Goal: Task Accomplishment & Management: Use online tool/utility

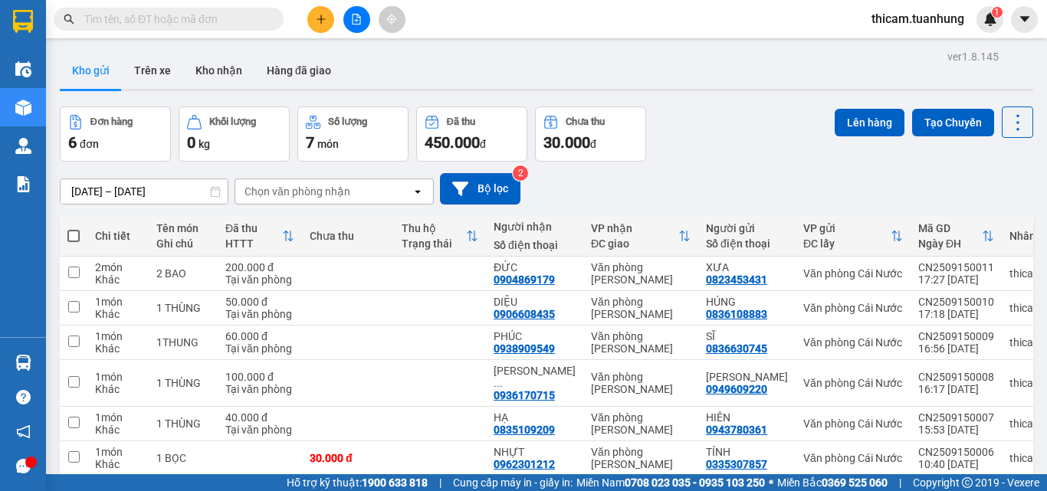
scroll to position [70, 0]
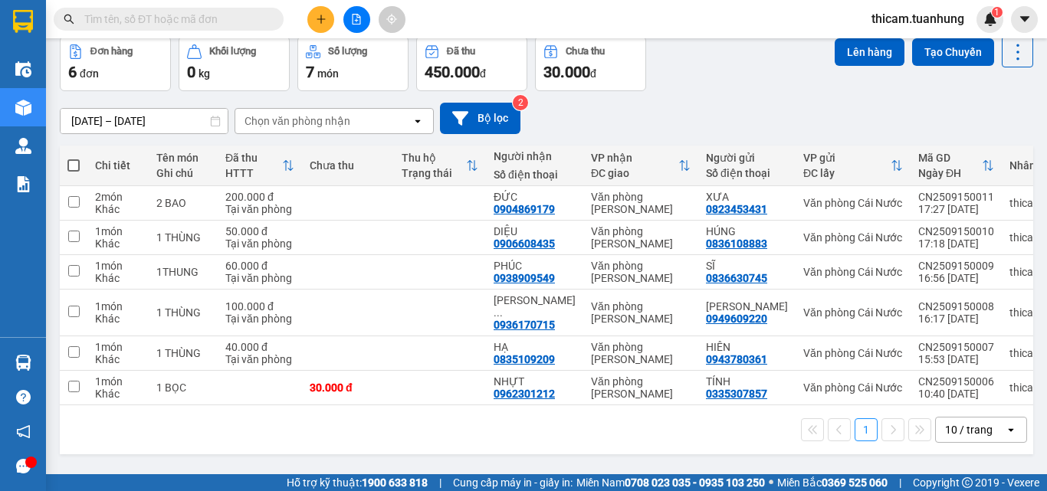
click at [254, 24] on input "text" at bounding box center [174, 19] width 181 height 17
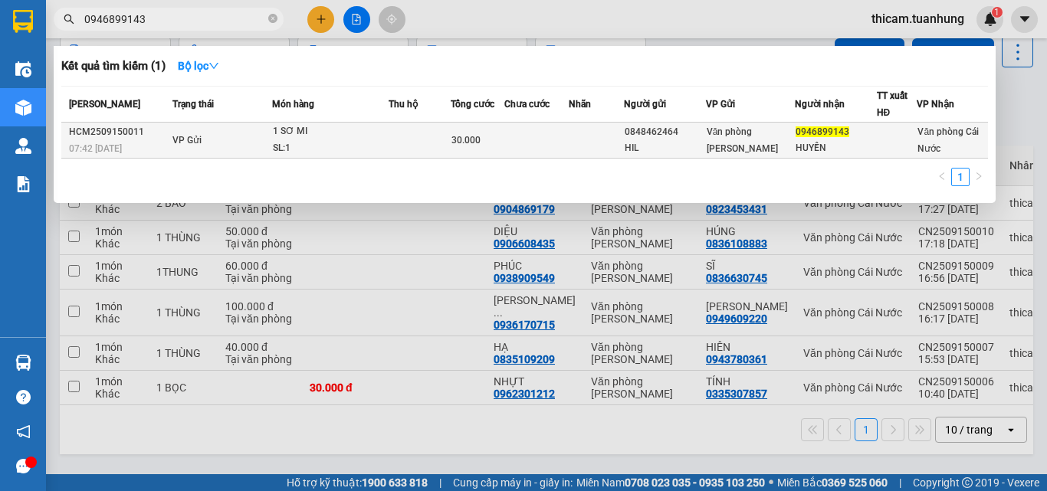
type input "0946899143"
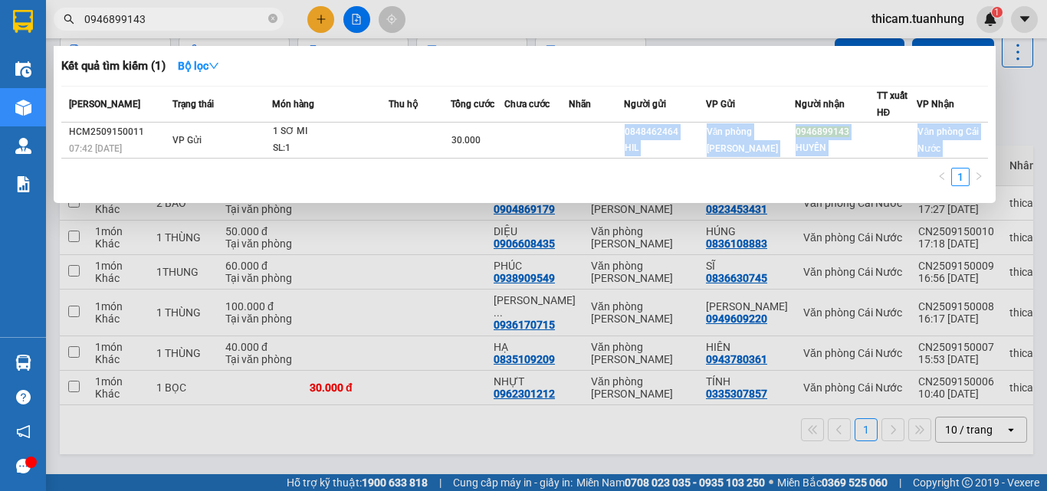
drag, startPoint x: 588, startPoint y: 136, endPoint x: 602, endPoint y: 187, distance: 53.2
click at [602, 187] on div "[PERSON_NAME] thái Món hàng Thu hộ Tổng cước Chưa cước Nhãn Người gửi VP Gửi Ng…" at bounding box center [524, 141] width 926 height 110
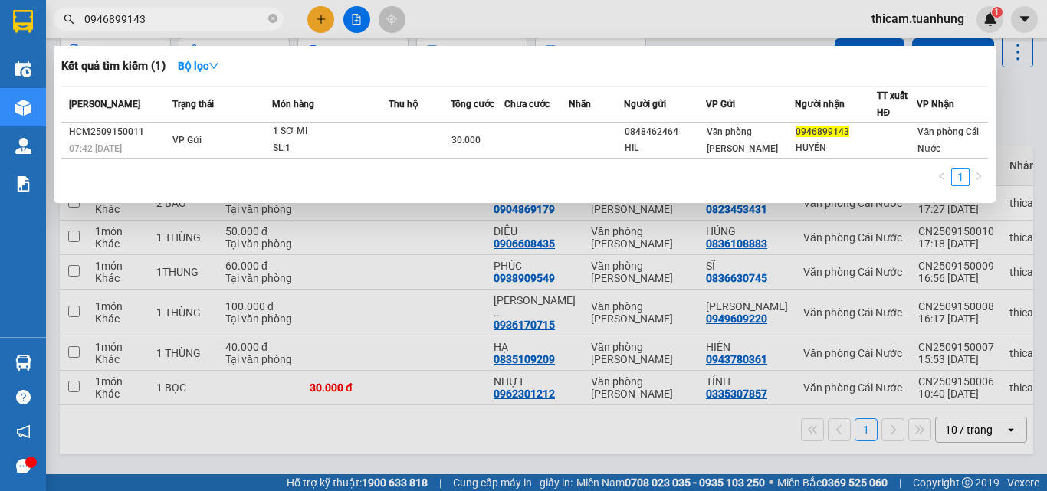
click at [226, 9] on span "0946899143" at bounding box center [169, 19] width 230 height 23
click at [250, 21] on input "0946899143" at bounding box center [174, 19] width 181 height 17
click at [323, 15] on div at bounding box center [523, 245] width 1047 height 491
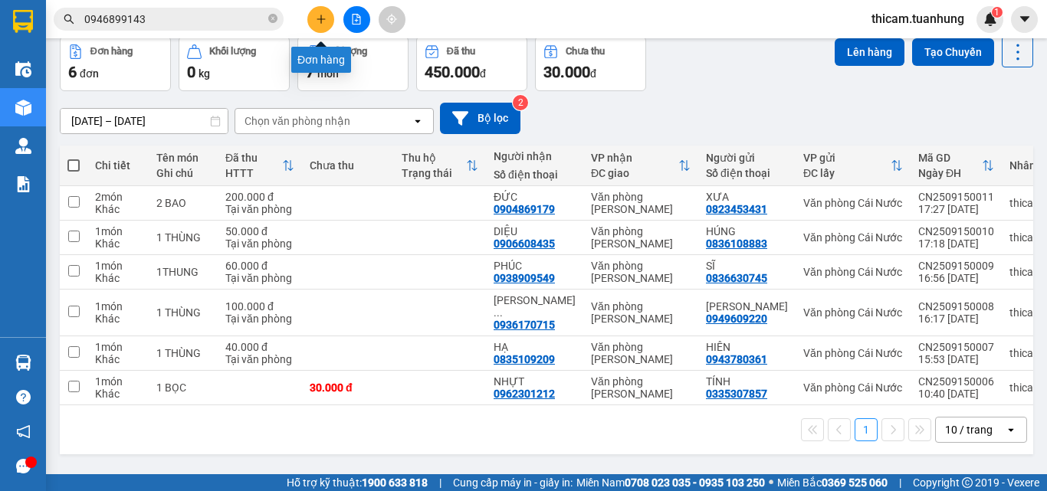
click at [317, 10] on button at bounding box center [320, 19] width 27 height 27
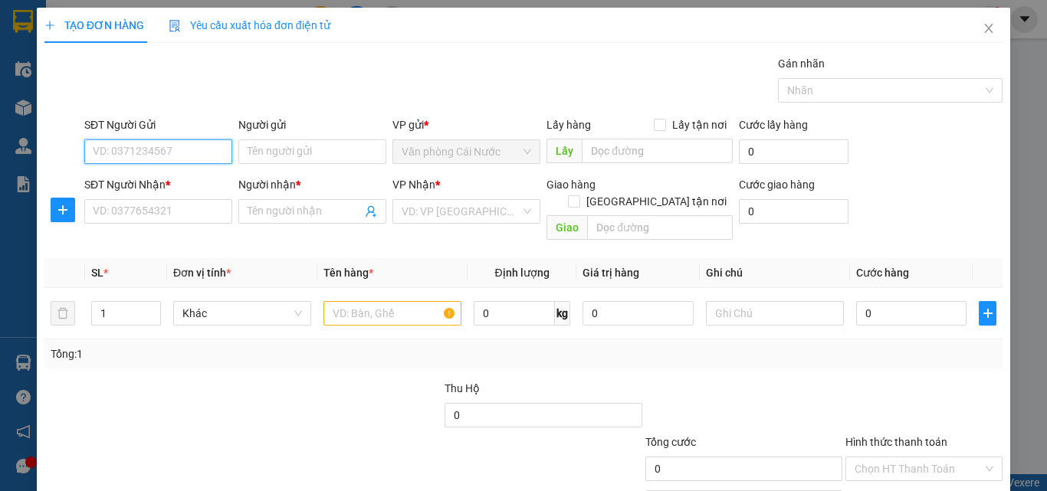
click at [208, 156] on input "SĐT Người Gửi" at bounding box center [158, 151] width 148 height 25
click at [193, 172] on div "02906505858 - NỤ CƯỜI" at bounding box center [157, 182] width 146 height 25
type input "02906505858"
type input "NỤ CƯỜI"
type input "02906505858"
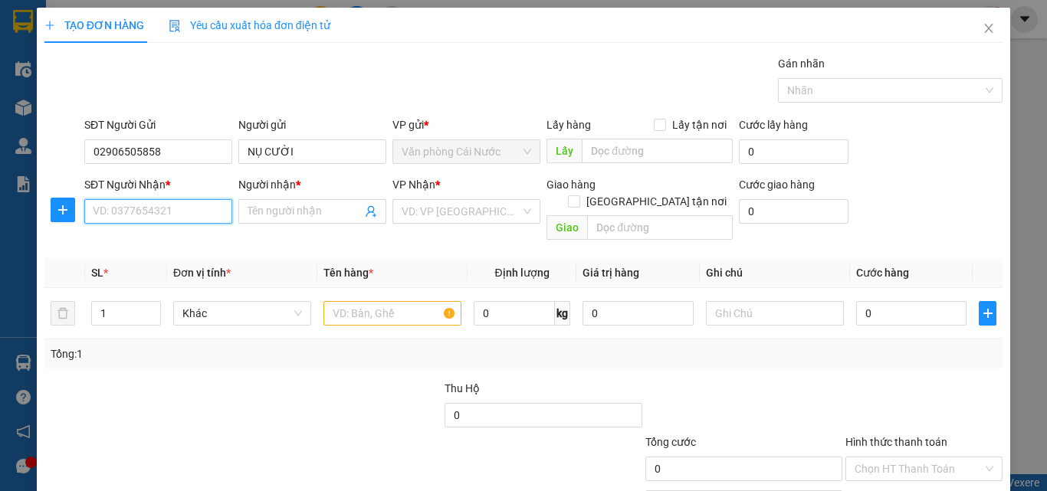
click at [180, 211] on input "SĐT Người Nhận *" at bounding box center [158, 211] width 148 height 25
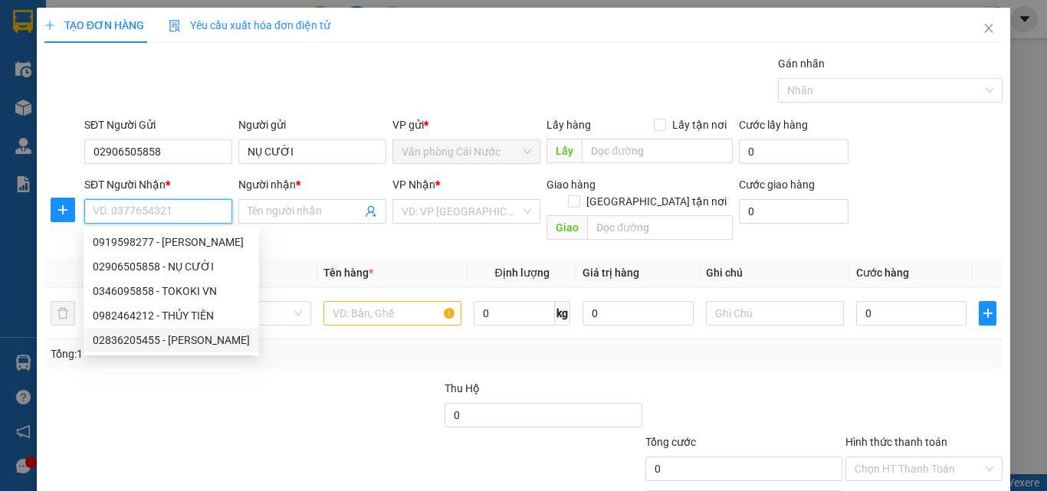
click at [190, 335] on div "02836205455 - [PERSON_NAME]" at bounding box center [171, 340] width 157 height 17
type input "02836205455"
type input "[PERSON_NAME]"
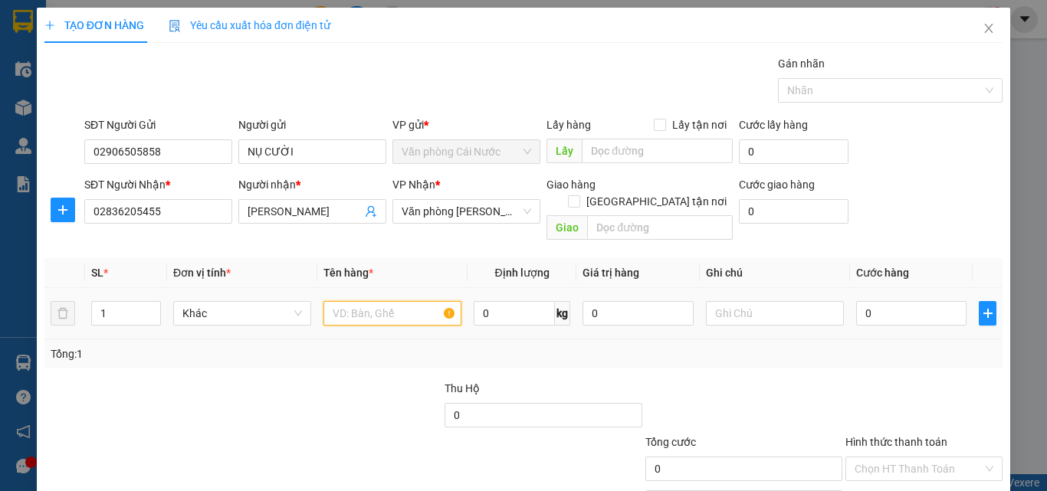
click at [347, 301] on input "text" at bounding box center [392, 313] width 138 height 25
type input "1 HỘP"
click at [924, 301] on input "0" at bounding box center [911, 313] width 110 height 25
type input "3"
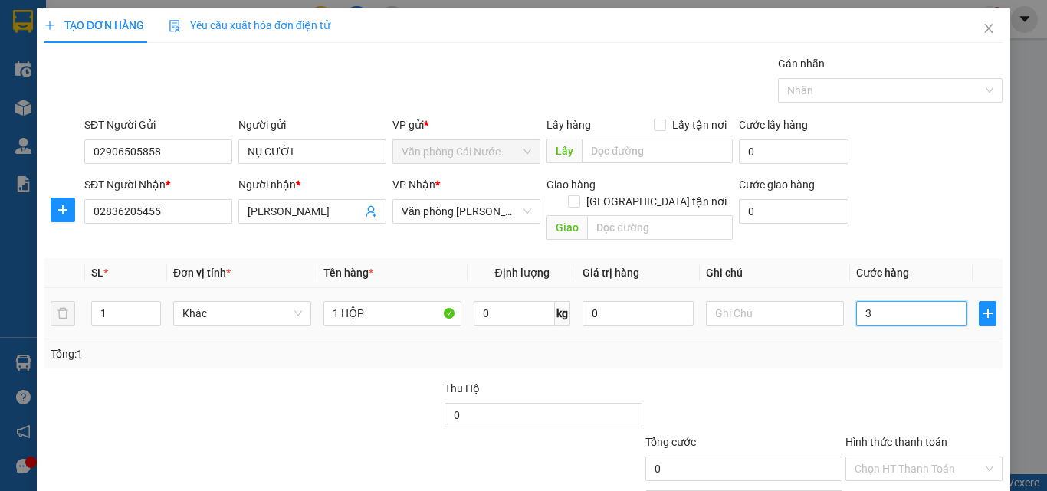
type input "3"
type input "30"
click at [936, 353] on div "Transit Pickup Surcharge Ids Transit Deliver Surcharge Ids Transit Deliver Surc…" at bounding box center [523, 304] width 958 height 499
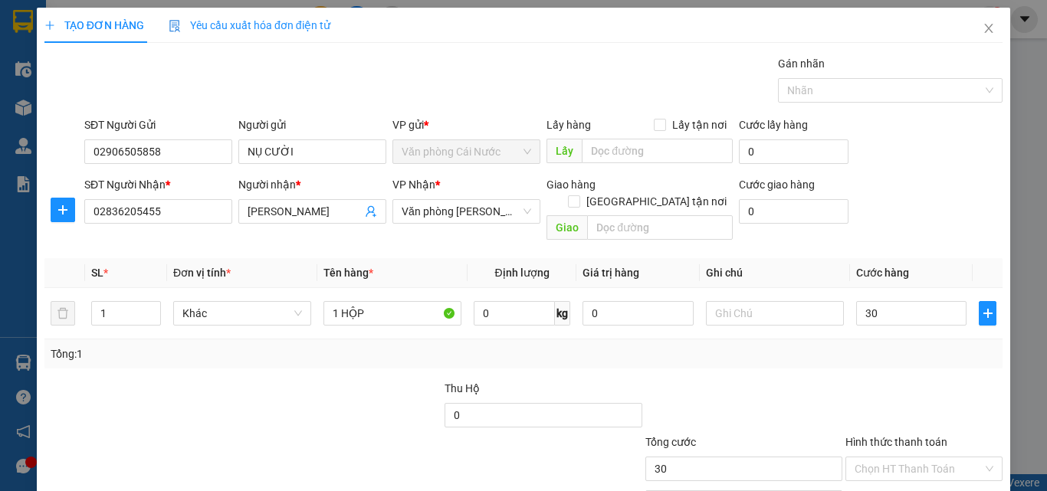
type input "30.000"
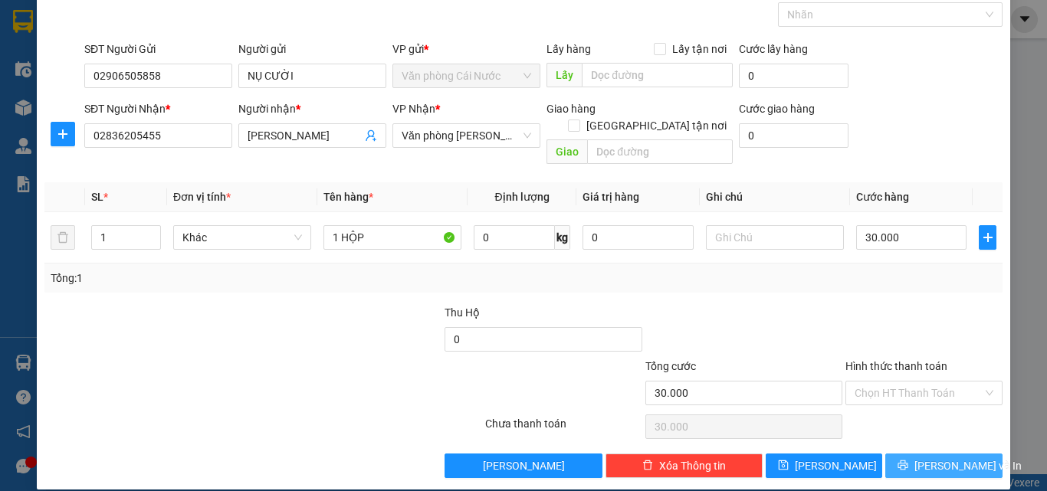
click at [936, 457] on span "[PERSON_NAME] và In" at bounding box center [967, 465] width 107 height 17
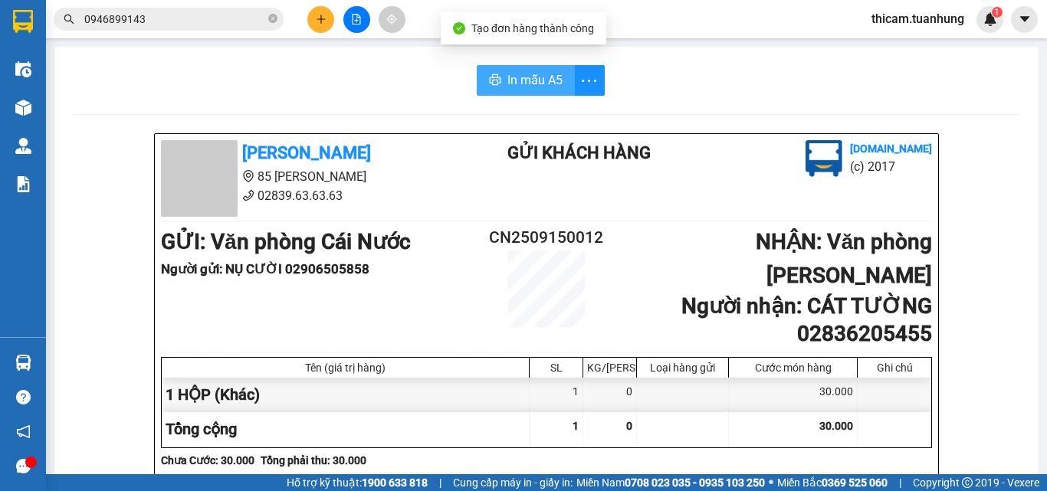
click at [556, 79] on span "In mẫu A5" at bounding box center [534, 79] width 55 height 19
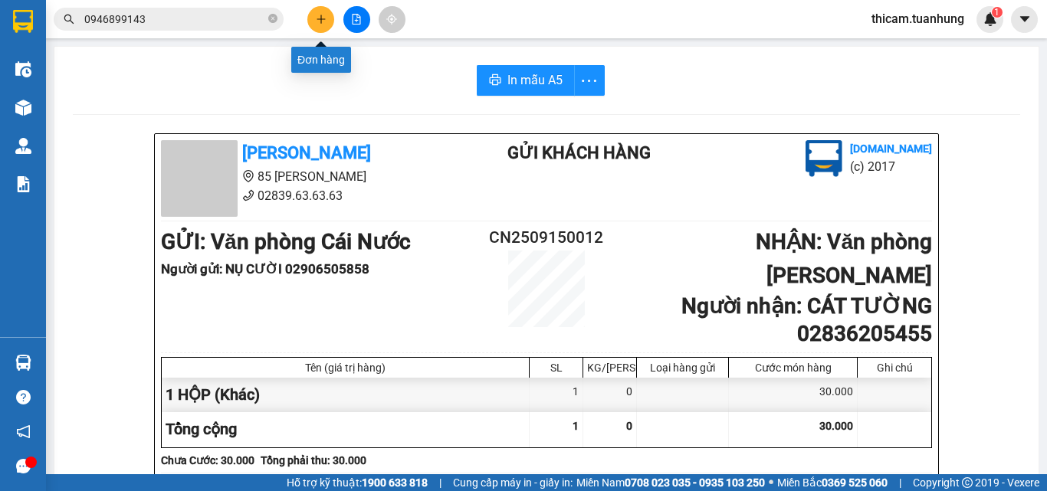
click at [316, 14] on icon "plus" at bounding box center [321, 19] width 11 height 11
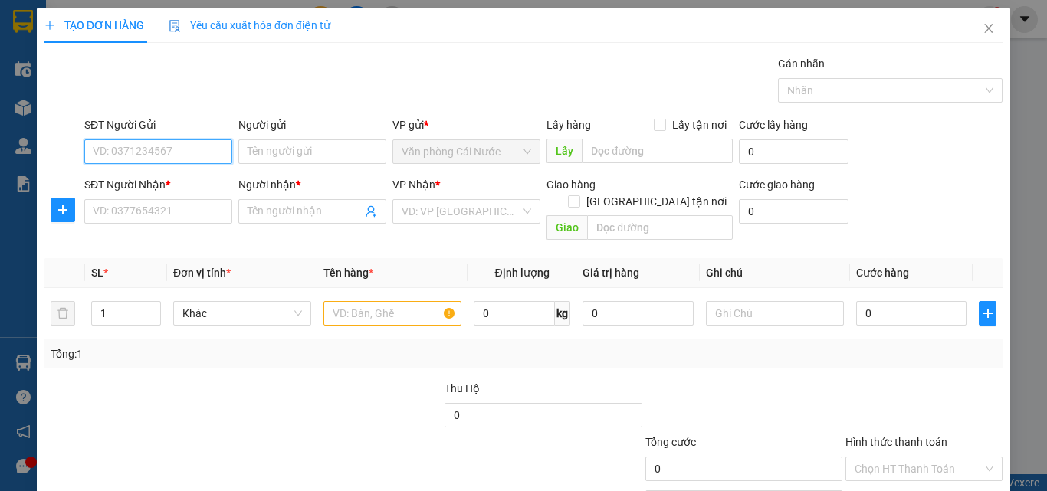
click at [186, 155] on input "SĐT Người Gửi" at bounding box center [158, 151] width 148 height 25
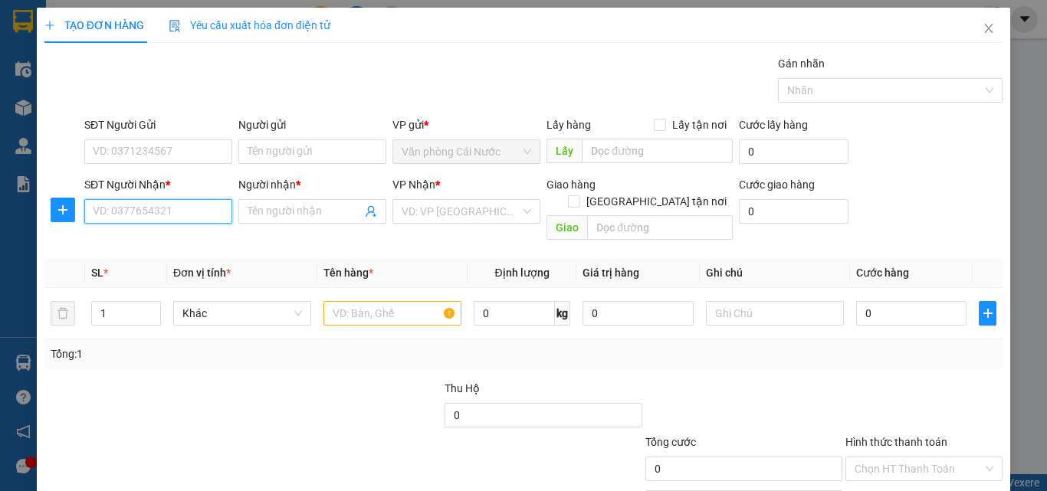
click at [176, 208] on input "SĐT Người Nhận *" at bounding box center [158, 211] width 148 height 25
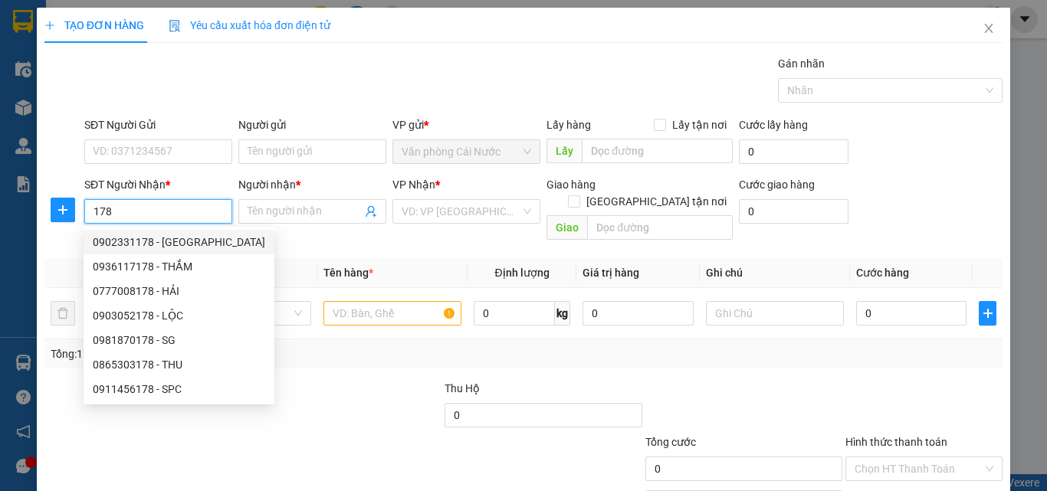
click at [134, 215] on input "178" at bounding box center [158, 211] width 148 height 25
type input "1"
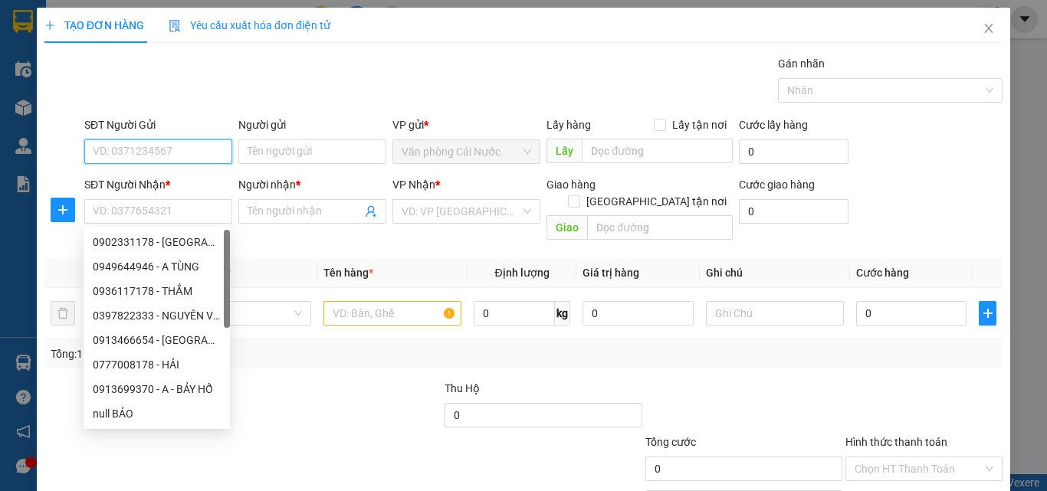
click at [152, 159] on input "SĐT Người Gửi" at bounding box center [158, 151] width 148 height 25
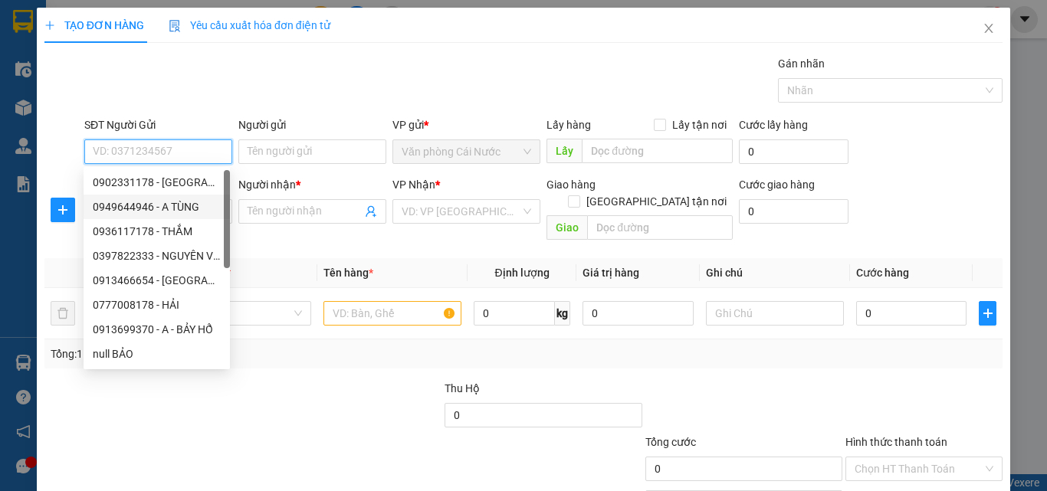
scroll to position [172, 0]
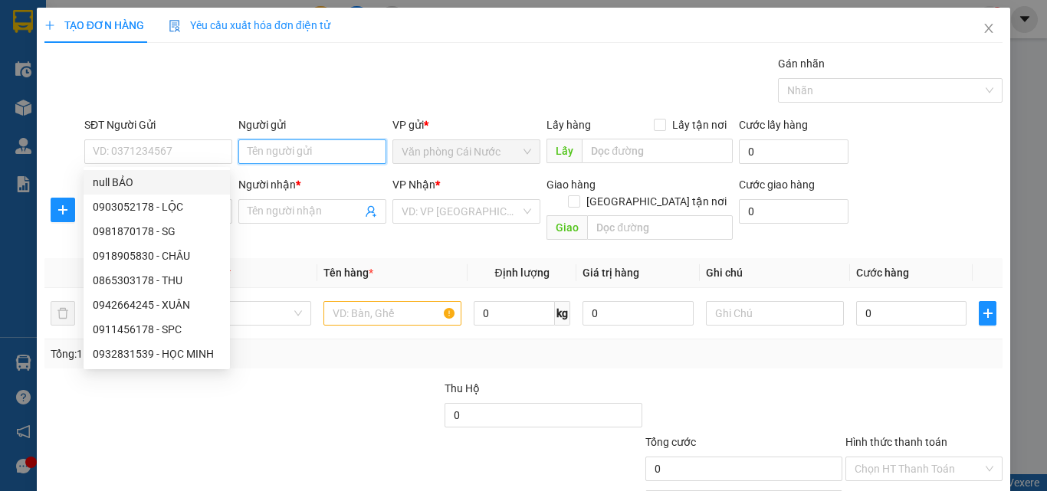
click at [252, 153] on input "Người gửi" at bounding box center [312, 151] width 148 height 25
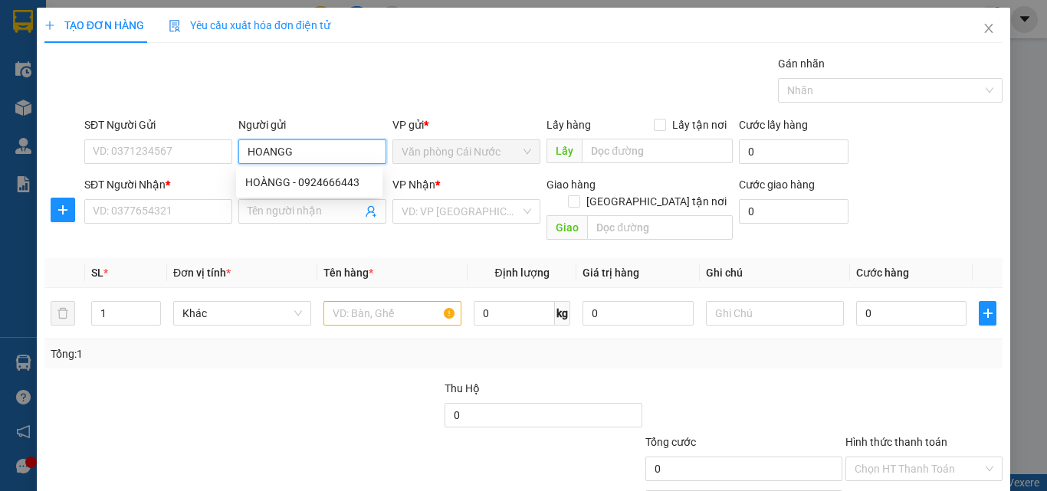
type input "HOANG"
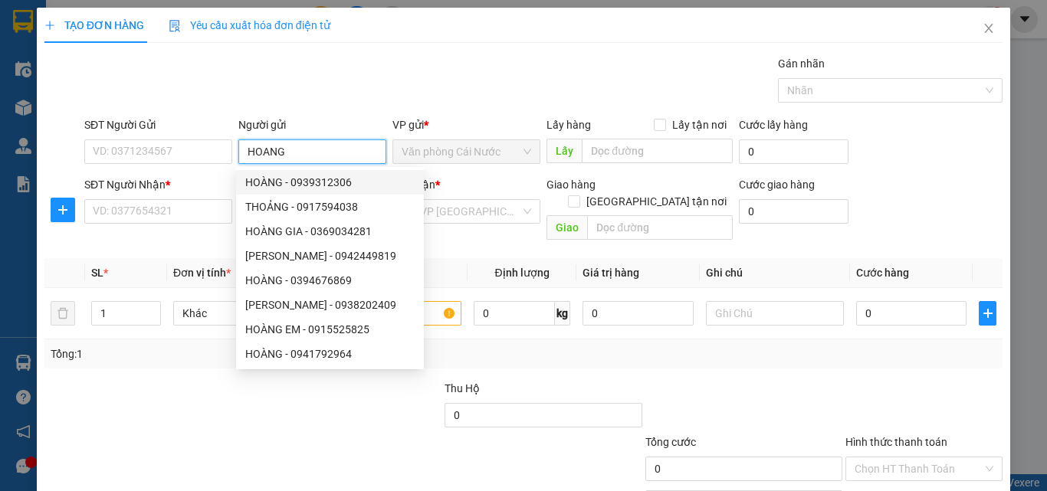
click at [302, 183] on div "HOÀNG - 0939312306" at bounding box center [329, 182] width 169 height 17
type input "0939312306"
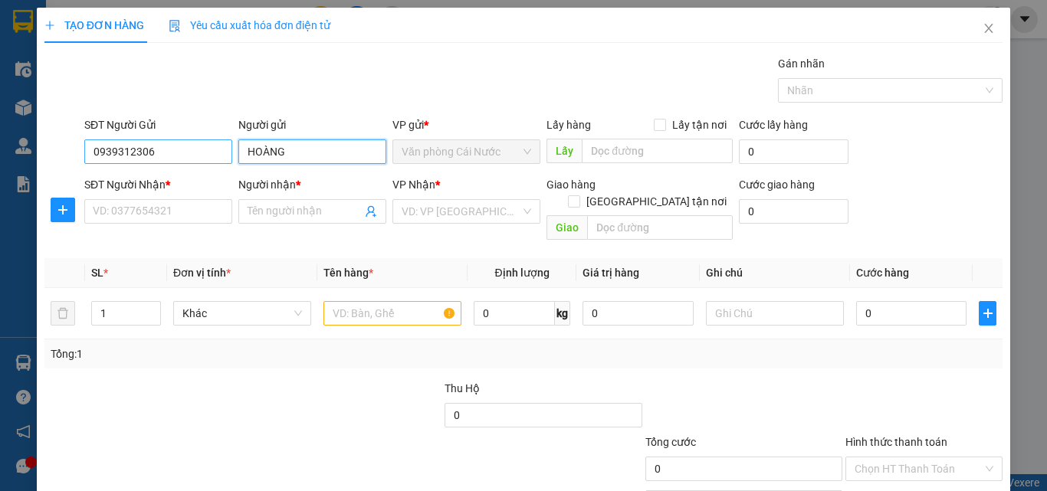
type input "HOÀNG"
click at [169, 155] on input "0939312306" at bounding box center [158, 151] width 148 height 25
type input "0"
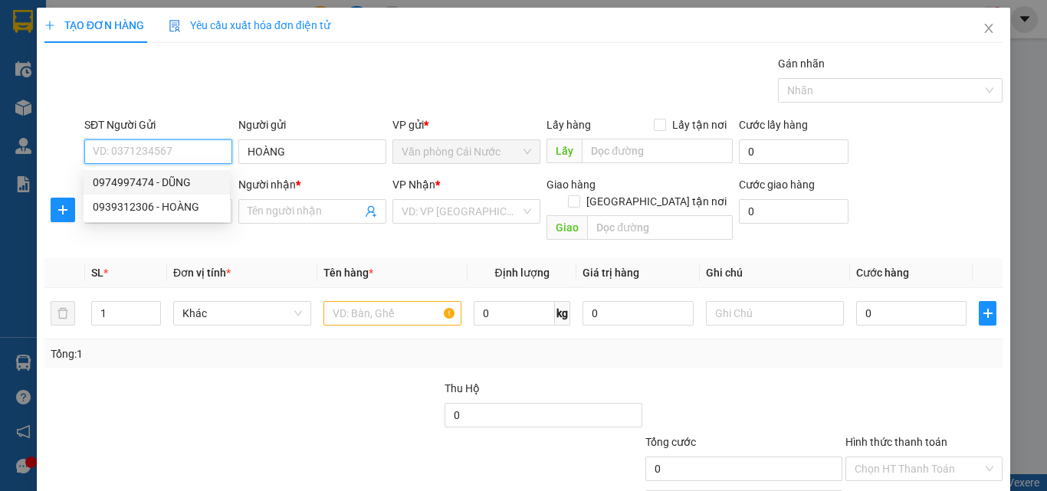
click at [167, 153] on input "SĐT Người Gửi" at bounding box center [158, 151] width 148 height 25
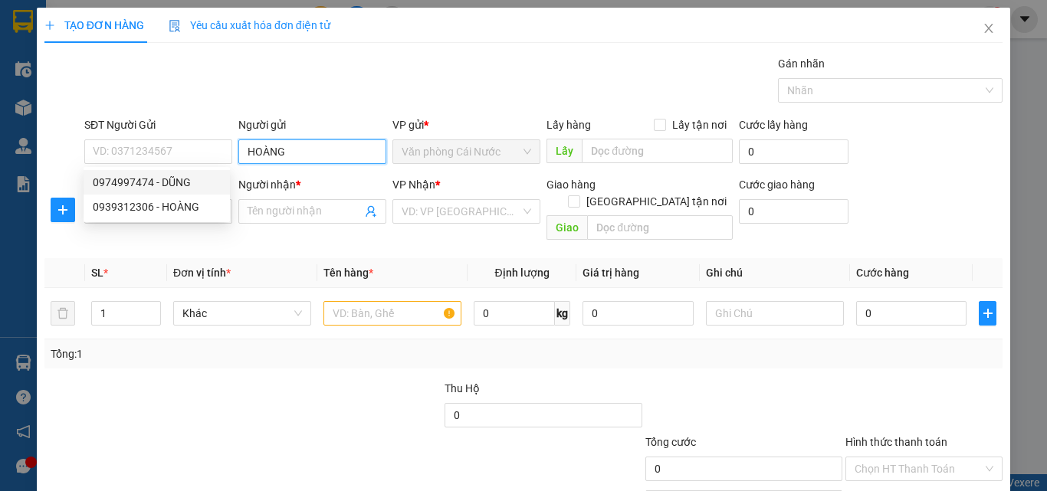
click at [278, 153] on input "HOÀNG" at bounding box center [312, 151] width 148 height 25
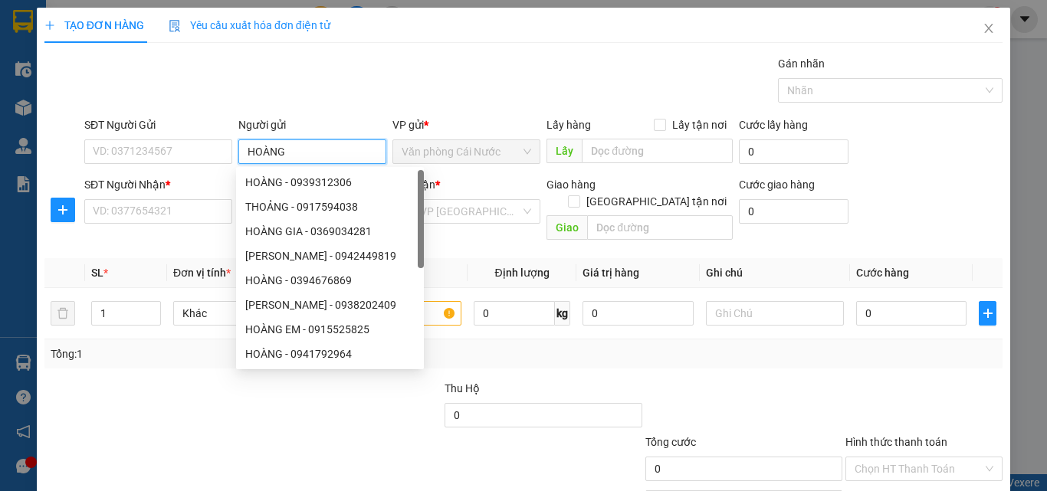
click at [286, 153] on input "HOÀNG" at bounding box center [312, 151] width 148 height 25
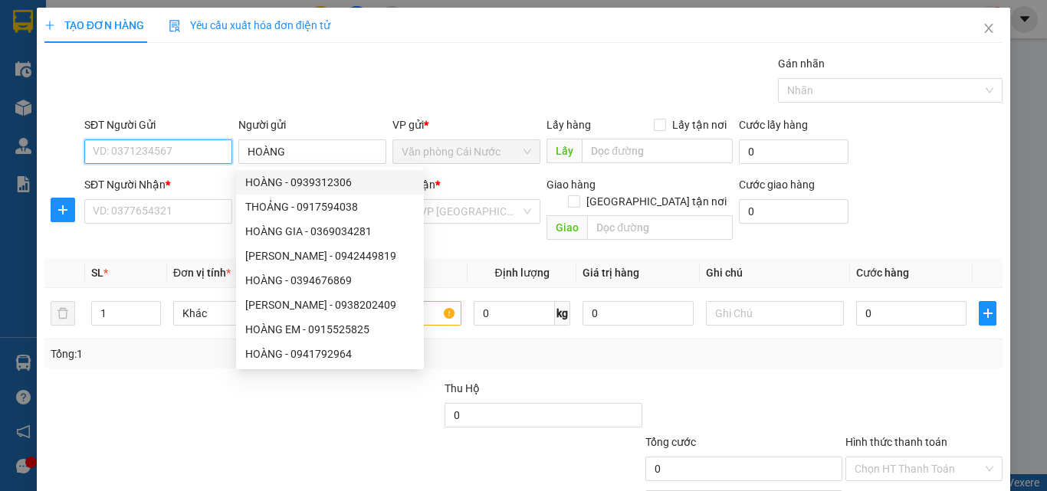
click at [167, 152] on input "SĐT Người Gửi" at bounding box center [158, 151] width 148 height 25
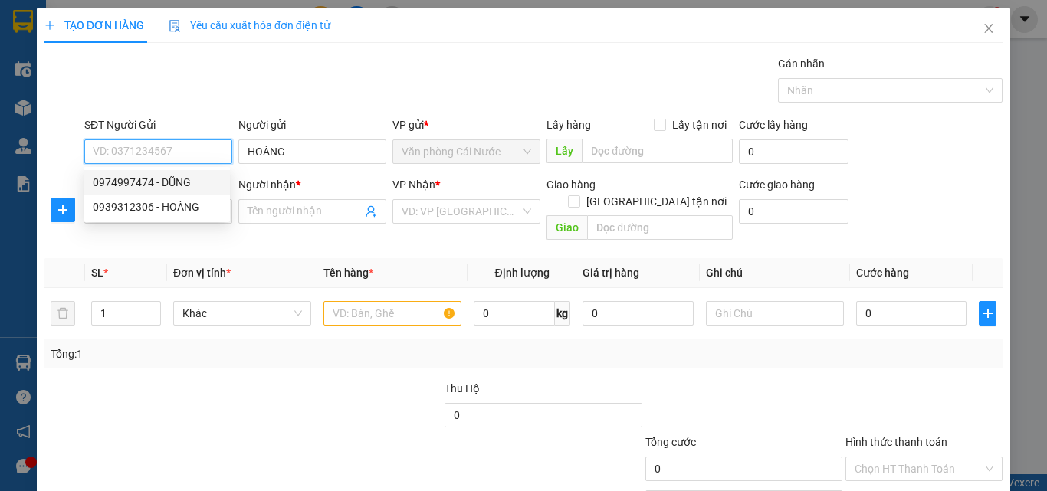
click at [142, 153] on input "SĐT Người Gửi" at bounding box center [158, 151] width 148 height 25
click at [158, 180] on div "0395988308 - HOÀNG" at bounding box center [157, 182] width 128 height 17
type input "0395988308"
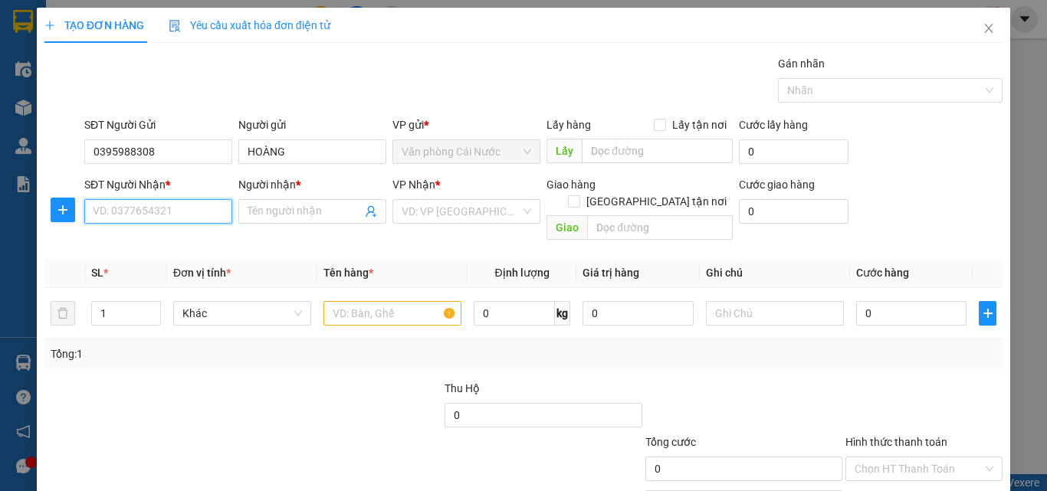
click at [142, 218] on input "SĐT Người Nhận *" at bounding box center [158, 211] width 148 height 25
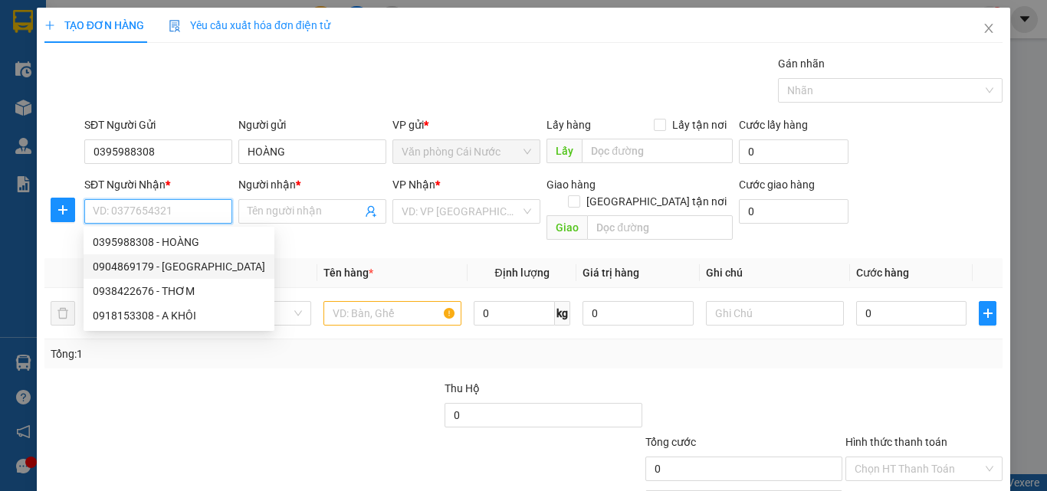
click at [163, 261] on div "0904869179 - [GEOGRAPHIC_DATA]" at bounding box center [179, 266] width 172 height 17
type input "0904869179"
type input "ĐỨC"
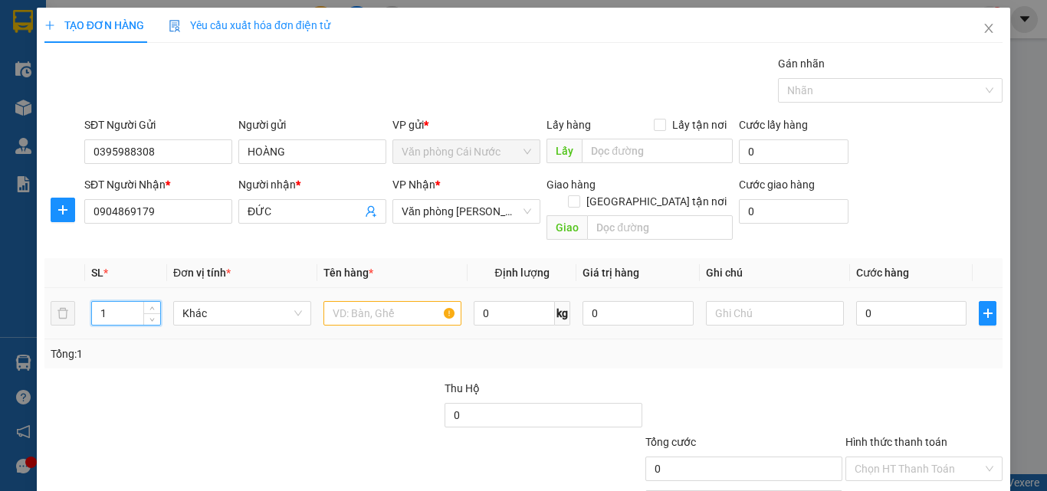
click at [137, 302] on input "1" at bounding box center [126, 313] width 68 height 23
type input "2"
click at [367, 301] on input "text" at bounding box center [392, 313] width 138 height 25
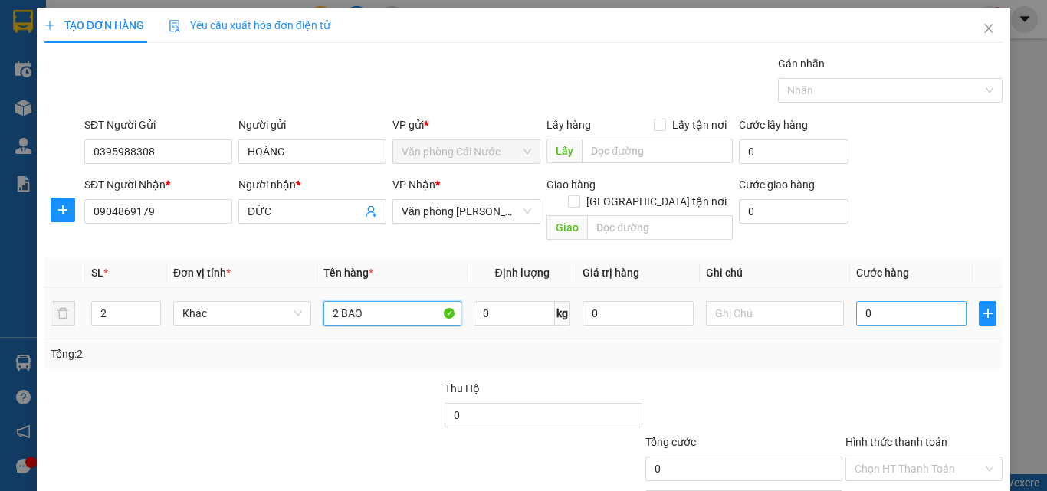
type input "2 BAO"
click at [890, 304] on input "0" at bounding box center [911, 313] width 110 height 25
type input "2"
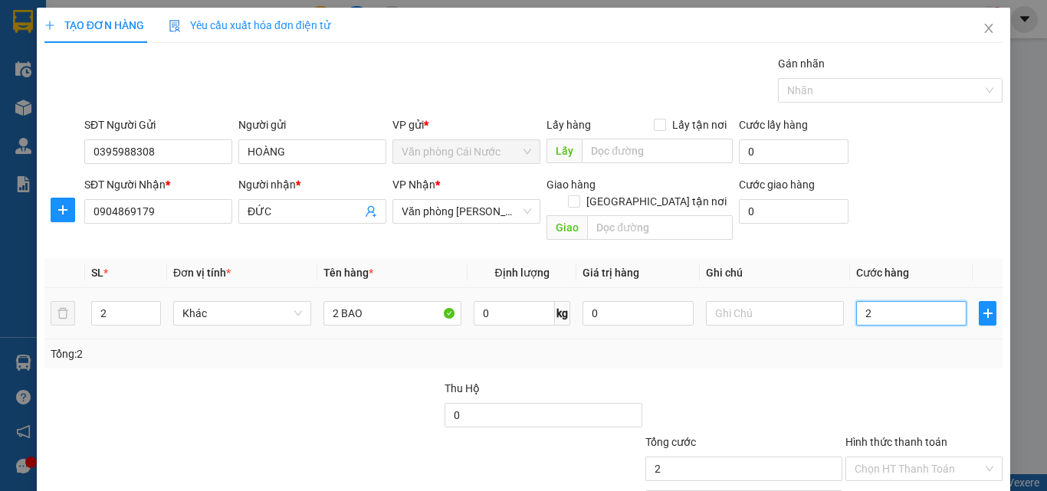
type input "24"
type input "240"
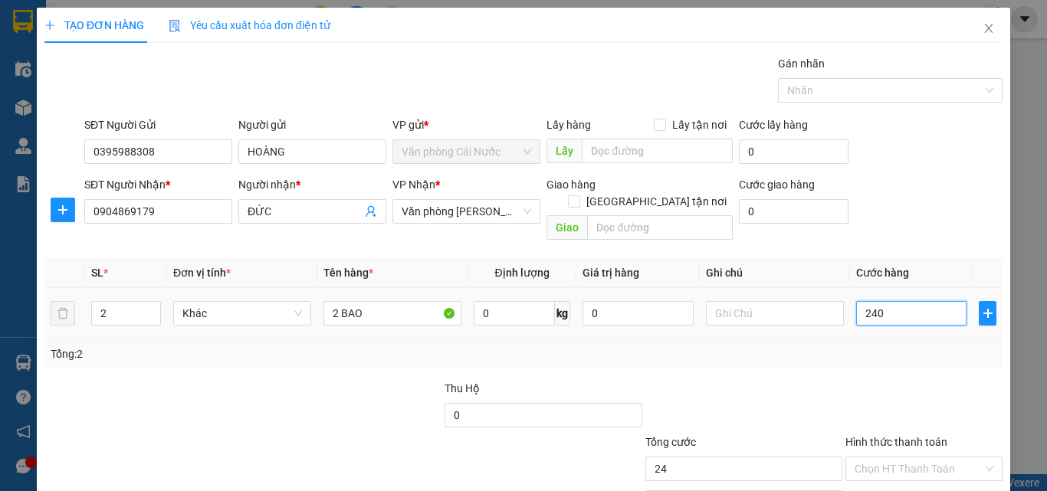
type input "240"
type input "240.000"
click at [903, 346] on div "Tổng: 2" at bounding box center [524, 354] width 946 height 17
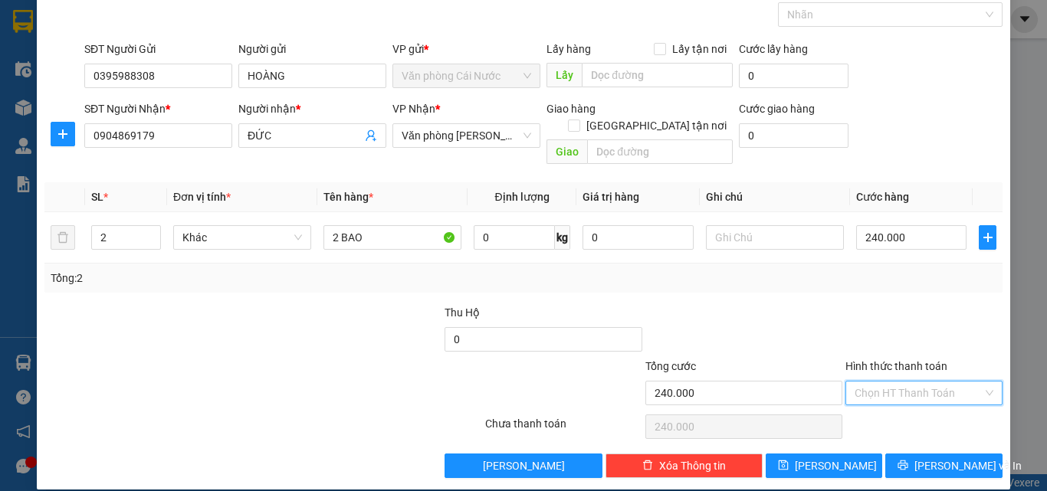
click at [898, 382] on input "Hình thức thanh toán" at bounding box center [918, 393] width 128 height 23
click at [879, 413] on div "Tại văn phòng" at bounding box center [914, 406] width 137 height 17
type input "0"
click at [938, 457] on span "[PERSON_NAME] và In" at bounding box center [967, 465] width 107 height 17
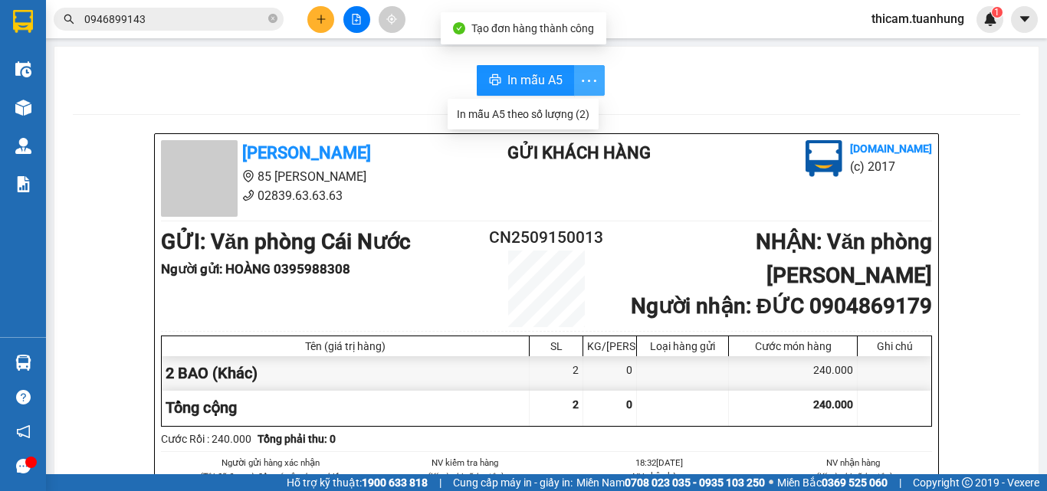
click at [589, 83] on icon "more" at bounding box center [588, 80] width 19 height 19
click at [529, 115] on div "In mẫu A5 theo số lượng (2)" at bounding box center [523, 114] width 133 height 17
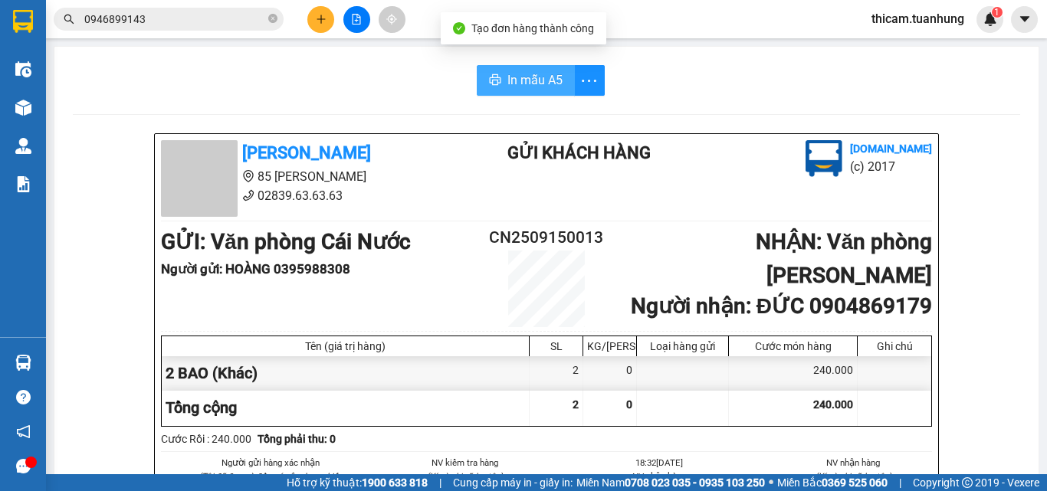
click at [533, 83] on span "In mẫu A5" at bounding box center [534, 79] width 55 height 19
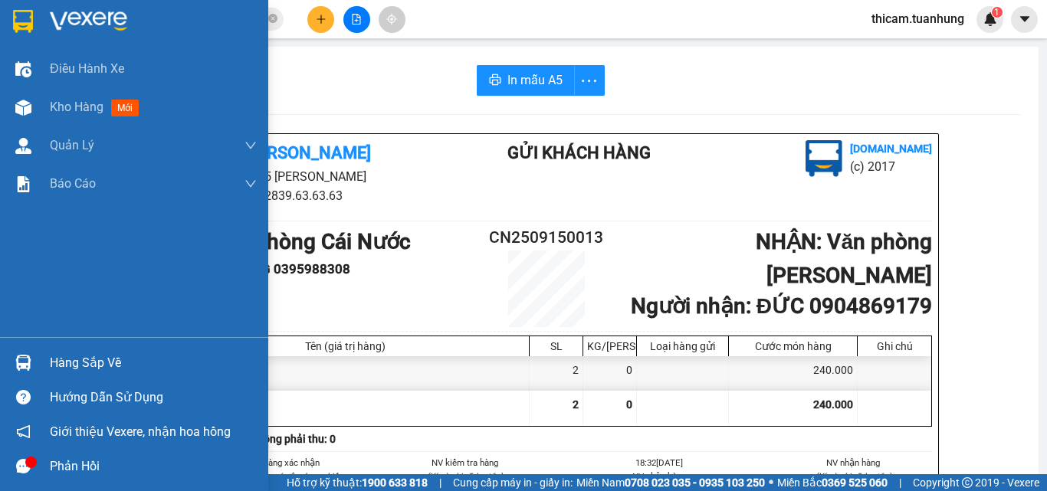
click at [28, 369] on img at bounding box center [23, 363] width 16 height 16
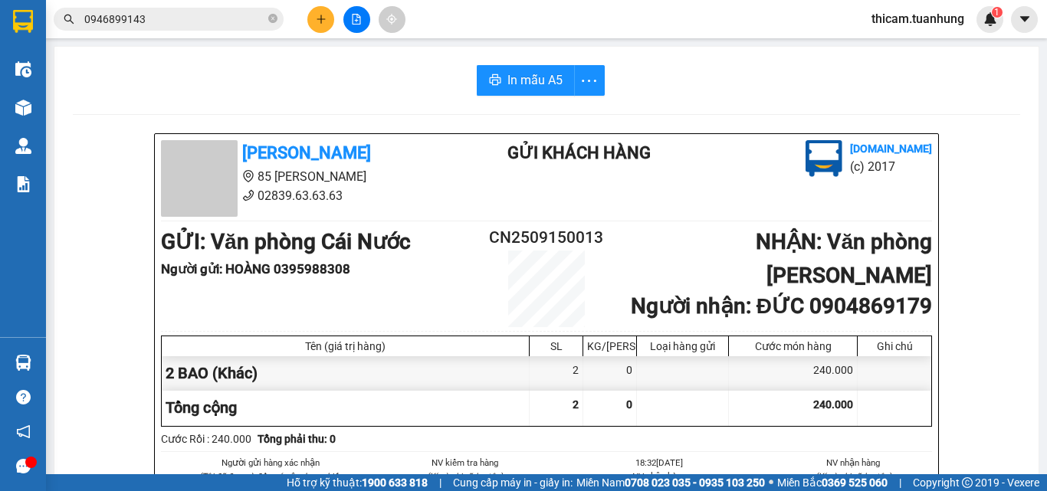
click at [333, 192] on section "Kết quả tìm kiếm ( 1 ) Bộ lọc Mã ĐH Trạng thái Món hàng Thu hộ Tổng cước Chưa c…" at bounding box center [523, 245] width 1047 height 491
click at [324, 17] on icon "plus" at bounding box center [321, 19] width 11 height 11
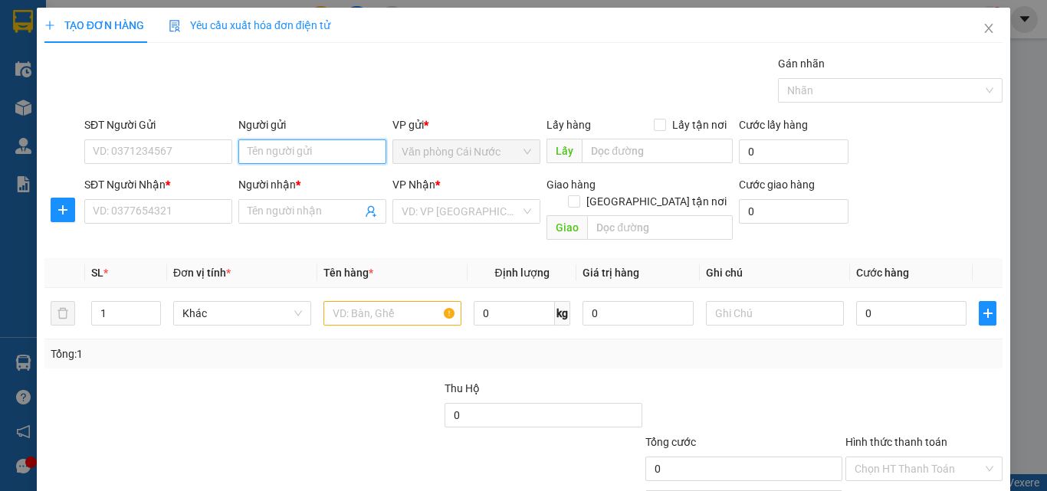
click at [308, 152] on input "Người gửi" at bounding box center [312, 151] width 148 height 25
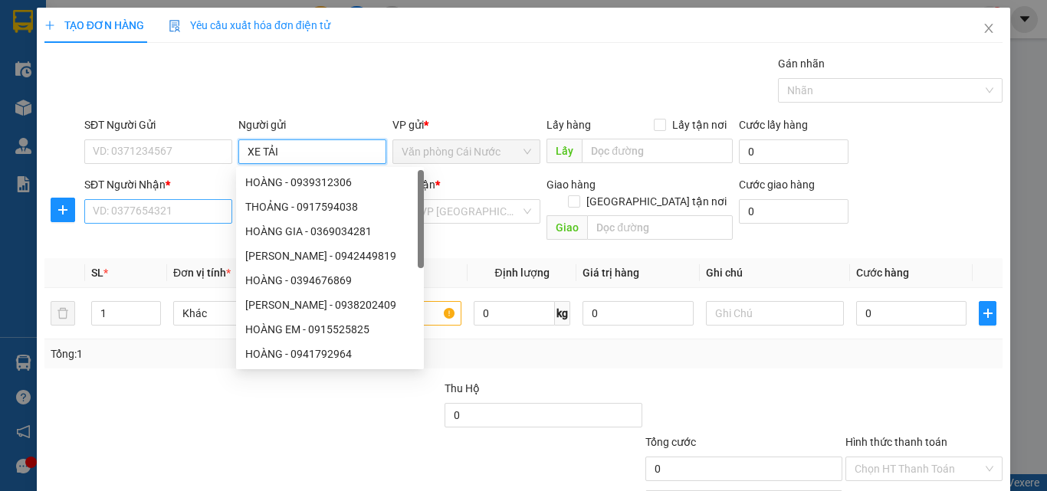
type input "XE TẢI"
click at [134, 212] on input "SĐT Người Nhận *" at bounding box center [158, 211] width 148 height 25
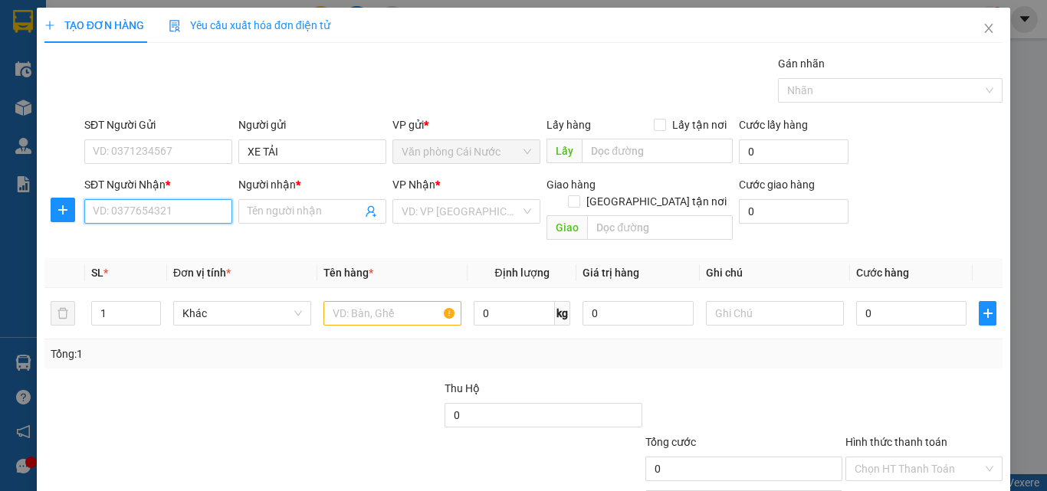
click at [134, 214] on input "SĐT Người Nhận *" at bounding box center [158, 211] width 148 height 25
type input "0913117141"
click at [141, 236] on div "0913117141 - PHƯƠNG" at bounding box center [157, 242] width 128 height 17
type input "PHƯƠNG"
type input "0913117141"
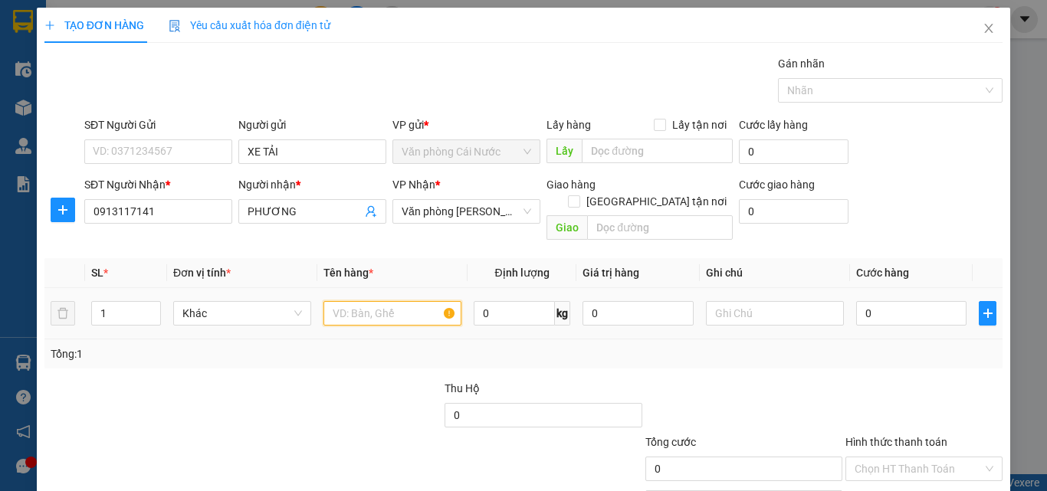
click at [385, 301] on input "text" at bounding box center [392, 313] width 138 height 25
type input "1 THÙNG"
click at [910, 301] on input "0" at bounding box center [911, 313] width 110 height 25
type input "7"
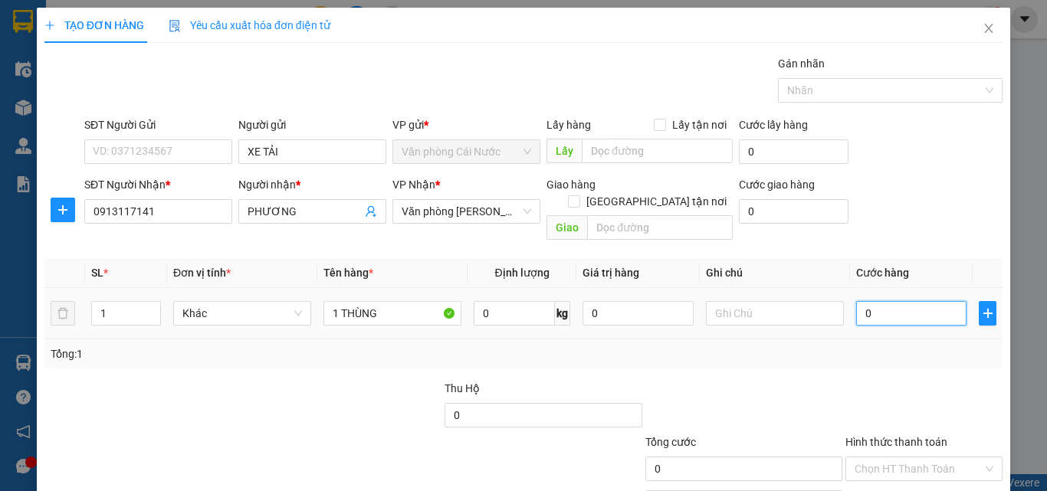
type input "7"
type input "70"
type input "70.000"
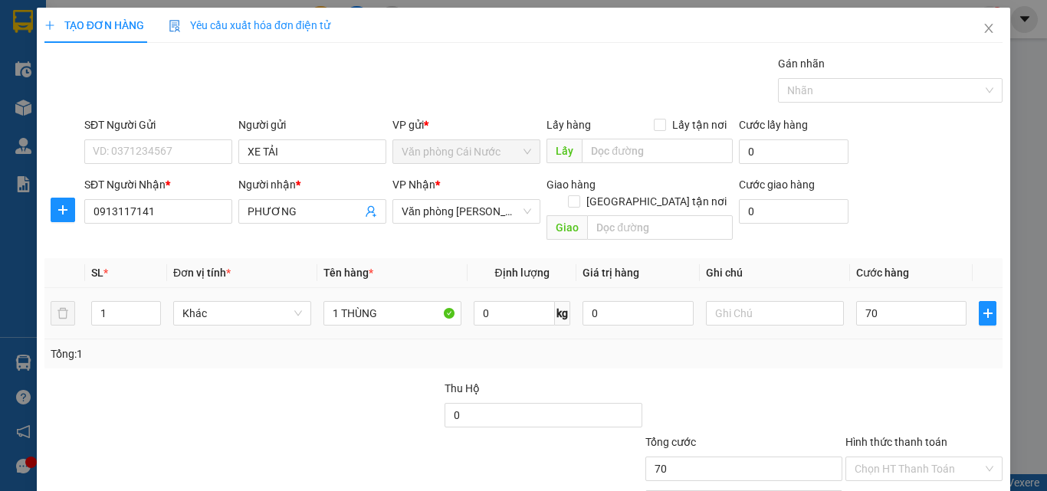
type input "70.000"
click at [923, 339] on div "Tổng: 1" at bounding box center [523, 353] width 958 height 29
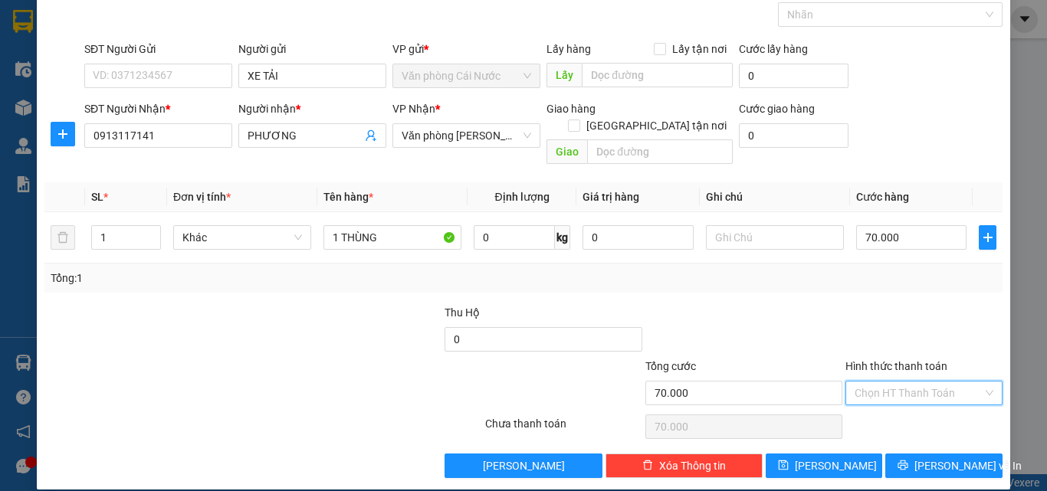
click at [931, 382] on input "Hình thức thanh toán" at bounding box center [918, 393] width 128 height 23
click at [906, 401] on div "Tại văn phòng" at bounding box center [914, 406] width 137 height 17
type input "0"
click at [933, 461] on div "TẠO ĐƠN HÀNG Yêu cầu xuất hóa đơn điện tử Transit Pickup Surcharge Ids Transit …" at bounding box center [523, 211] width 973 height 558
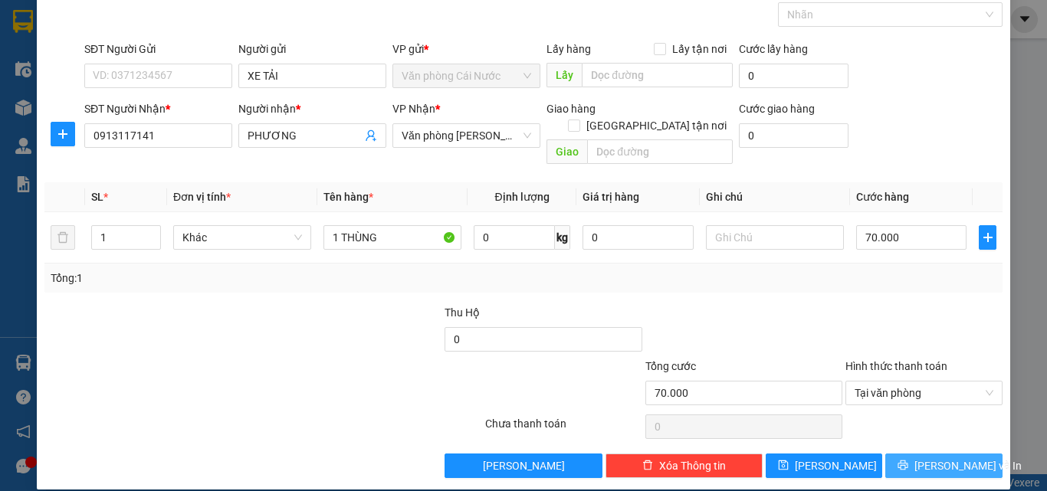
click at [931, 457] on span "[PERSON_NAME] và In" at bounding box center [967, 465] width 107 height 17
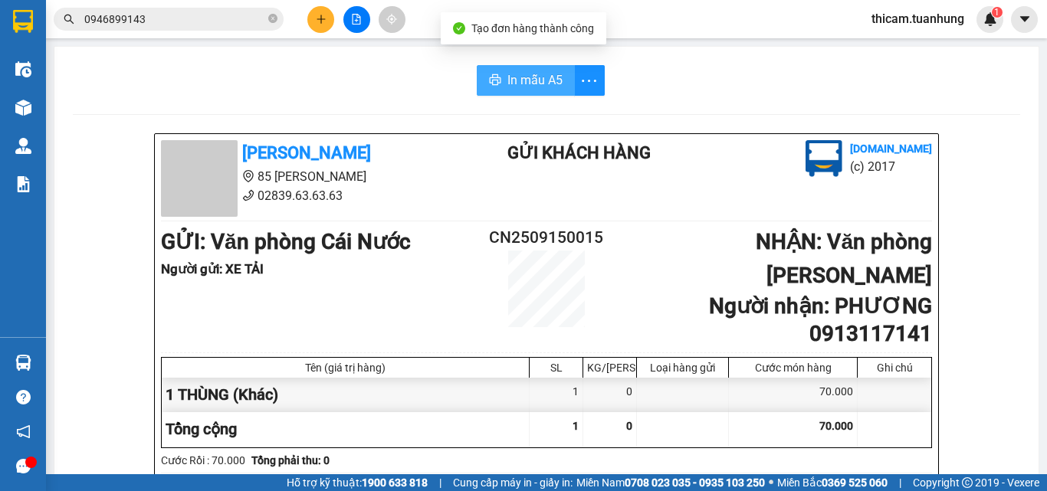
click at [556, 81] on button "In mẫu A5" at bounding box center [526, 80] width 98 height 31
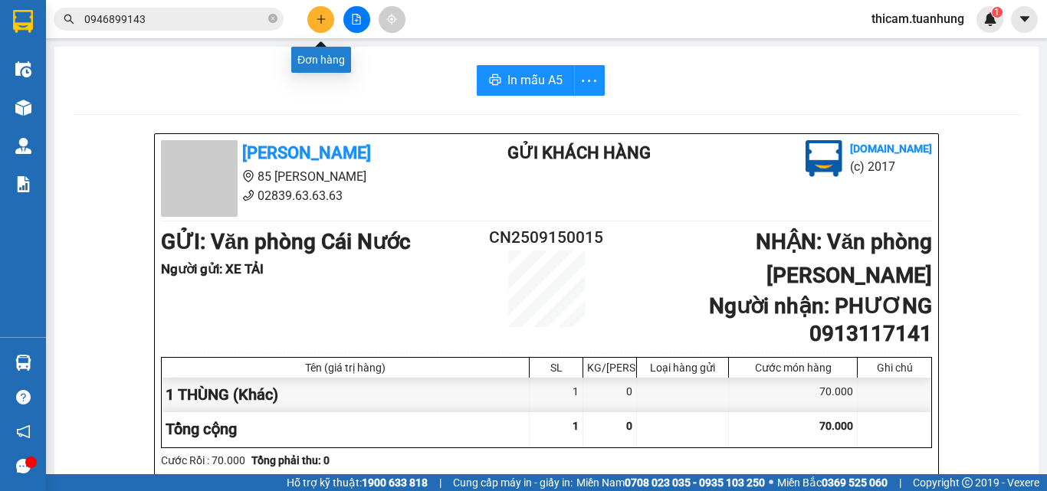
click at [326, 21] on icon "plus" at bounding box center [321, 19] width 11 height 11
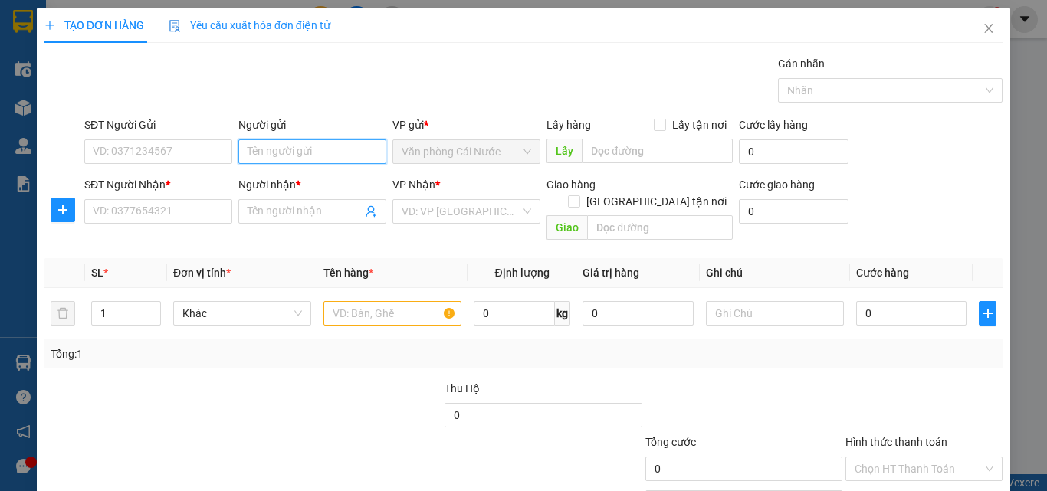
click at [269, 150] on input "Người gửi" at bounding box center [312, 151] width 148 height 25
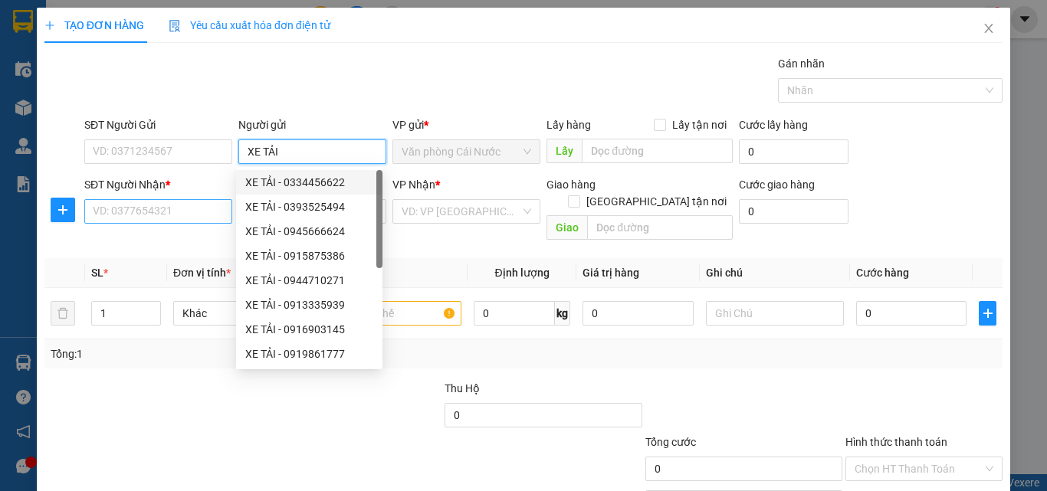
type input "XE TẢI"
click at [194, 217] on input "SĐT Người Nhận *" at bounding box center [158, 211] width 148 height 25
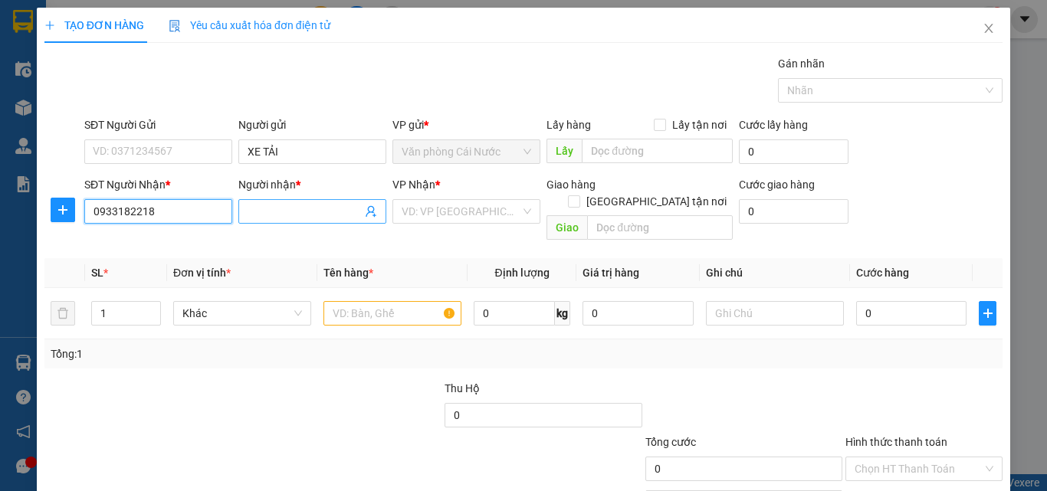
type input "0933182218"
click at [254, 202] on span at bounding box center [312, 211] width 148 height 25
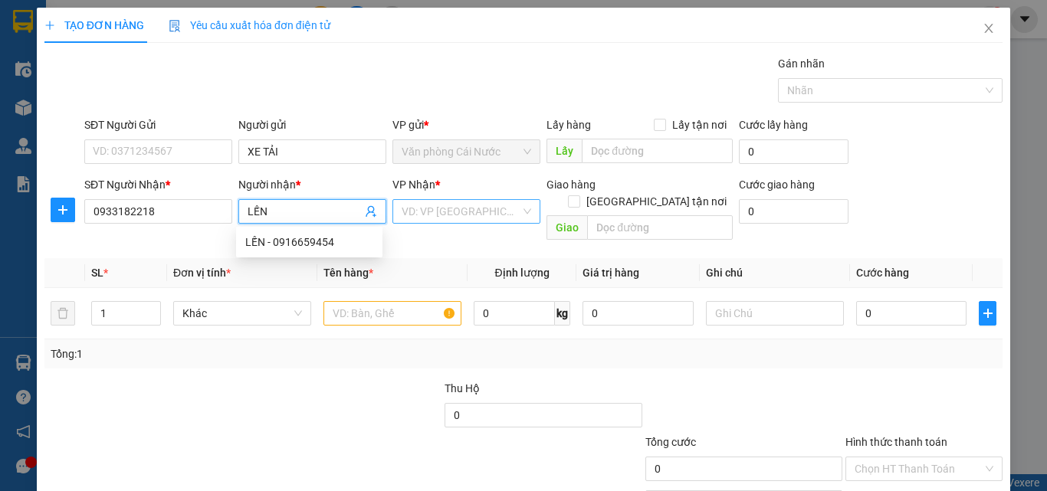
type input "LẾN"
click at [448, 218] on input "search" at bounding box center [461, 211] width 119 height 23
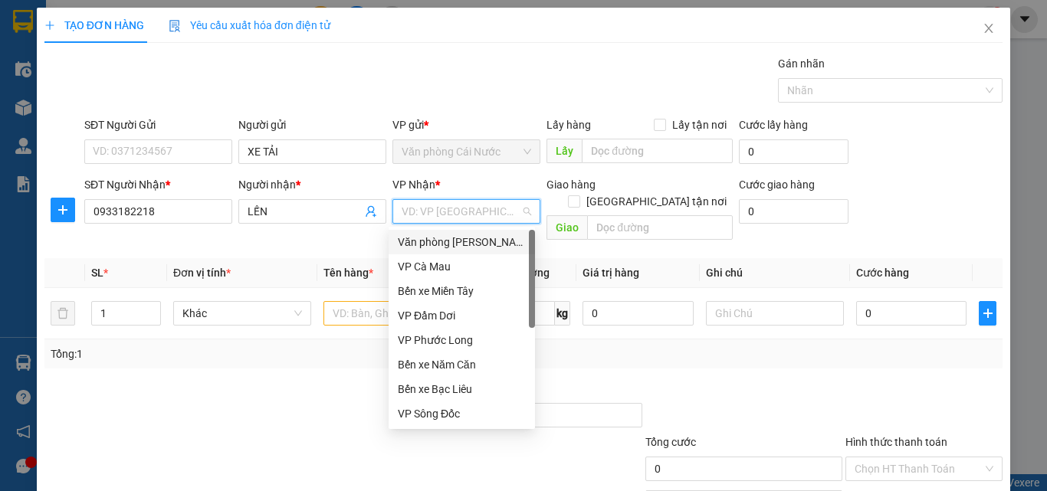
click at [438, 243] on div "Văn phòng [PERSON_NAME]" at bounding box center [462, 242] width 128 height 17
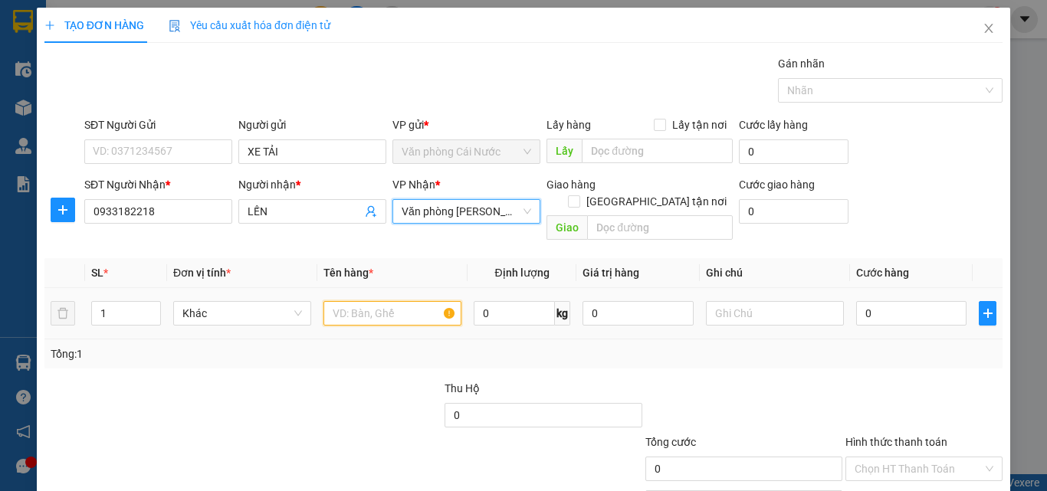
click at [351, 301] on input "text" at bounding box center [392, 313] width 138 height 25
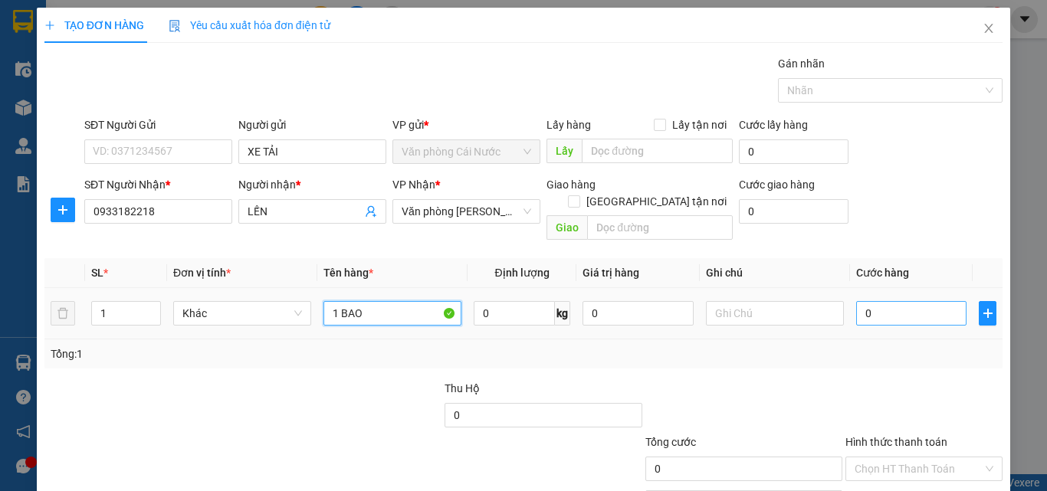
type input "1 BAO"
click at [883, 301] on input "0" at bounding box center [911, 313] width 110 height 25
type input "5"
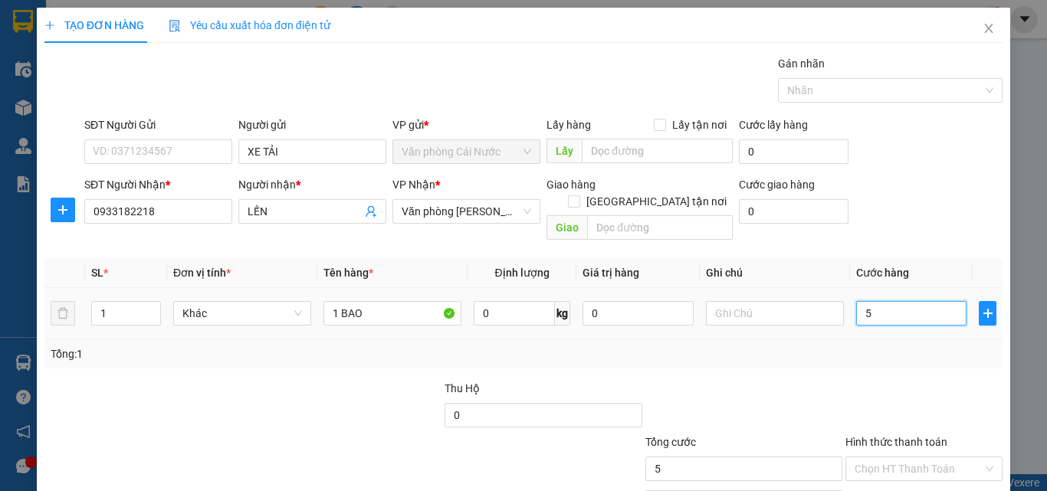
type input "50"
type input "50.000"
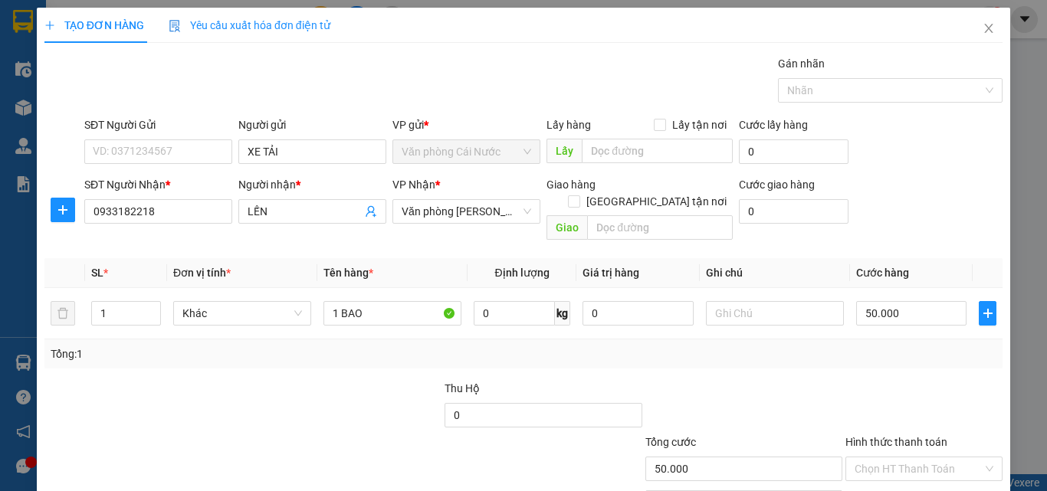
click at [893, 346] on div "Tổng: 1" at bounding box center [524, 354] width 946 height 17
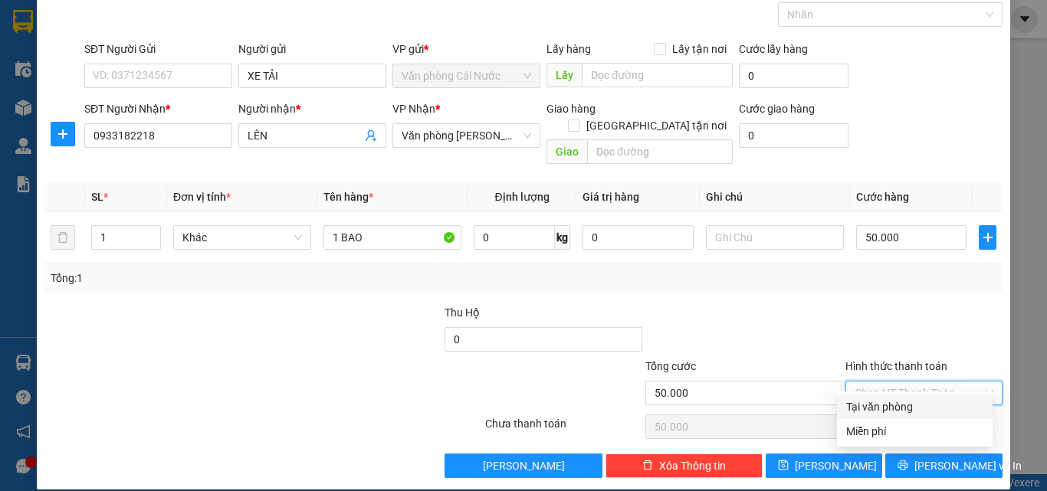
click at [916, 382] on input "Hình thức thanh toán" at bounding box center [918, 393] width 128 height 23
click at [869, 411] on div "Tại văn phòng" at bounding box center [914, 406] width 137 height 17
type input "0"
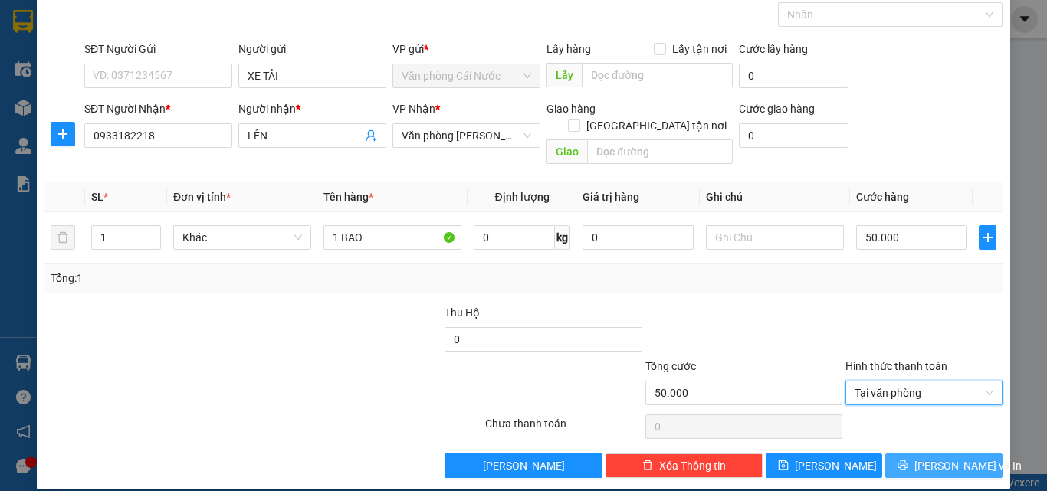
click at [926, 457] on span "[PERSON_NAME] và In" at bounding box center [967, 465] width 107 height 17
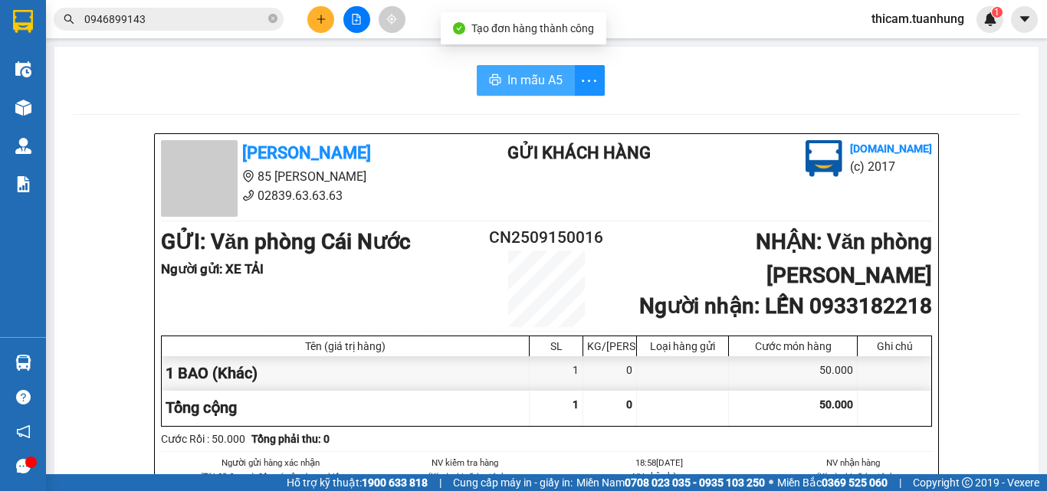
click at [514, 81] on span "In mẫu A5" at bounding box center [534, 79] width 55 height 19
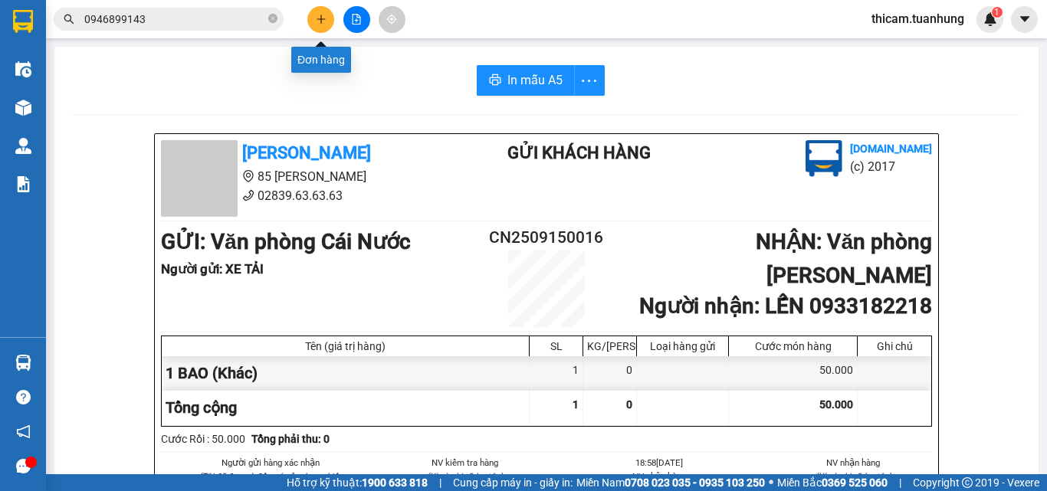
click at [319, 11] on button at bounding box center [320, 19] width 27 height 27
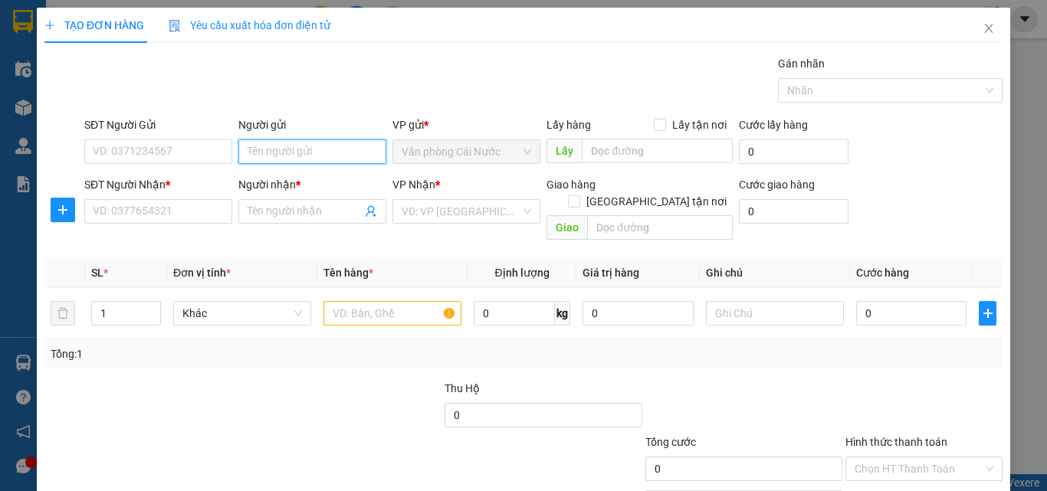
drag, startPoint x: 264, startPoint y: 154, endPoint x: 253, endPoint y: 143, distance: 15.7
click at [263, 151] on input "Người gửi" at bounding box center [312, 151] width 148 height 25
click at [252, 144] on input "Người gửi" at bounding box center [312, 151] width 148 height 25
click at [982, 31] on icon "close" at bounding box center [988, 28] width 12 height 12
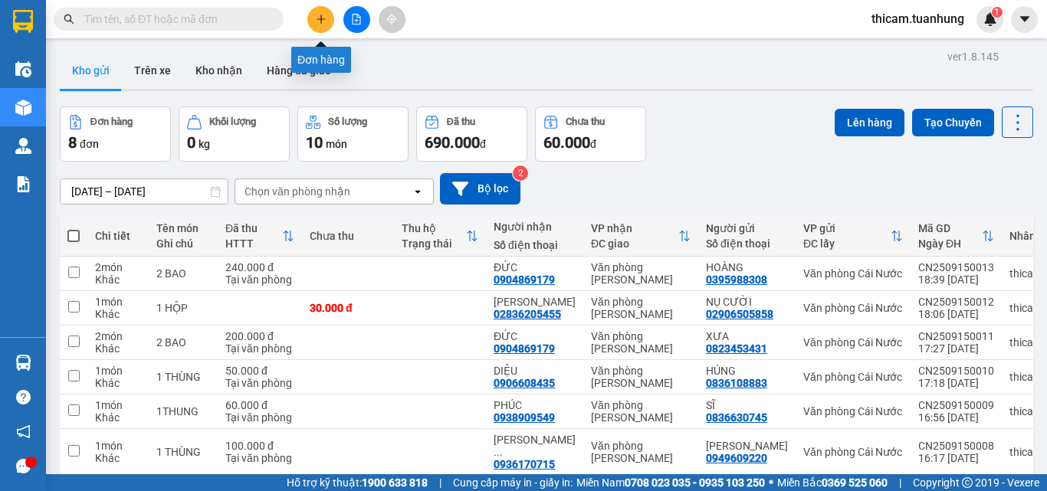
click at [329, 20] on button at bounding box center [320, 19] width 27 height 27
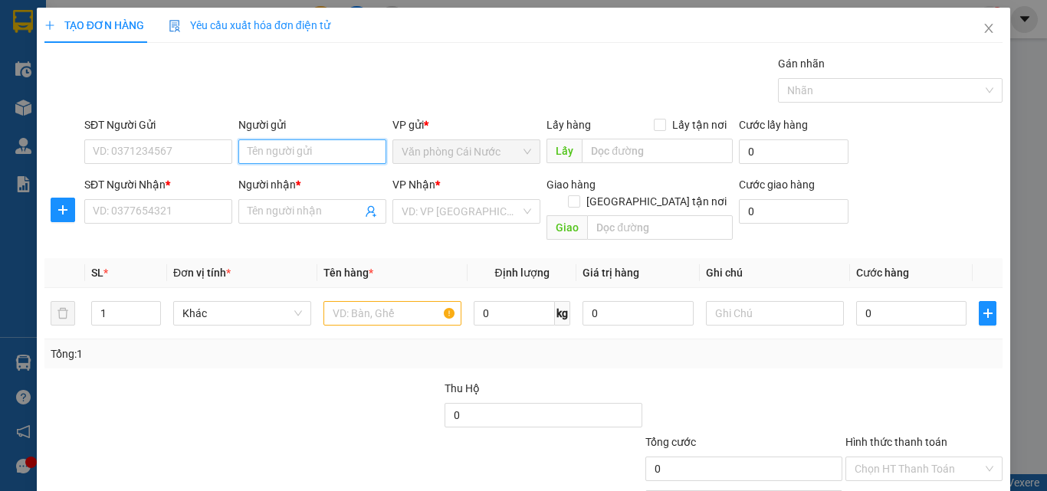
click at [281, 147] on input "Người gửi" at bounding box center [312, 151] width 148 height 25
type input "THƯƠNG"
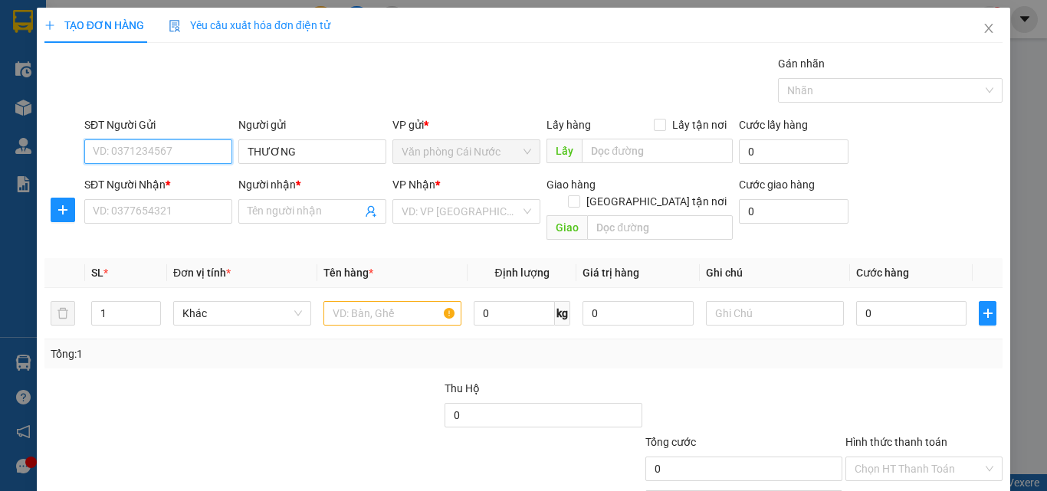
click at [213, 161] on input "SĐT Người Gửi" at bounding box center [158, 151] width 148 height 25
type input "0965543841"
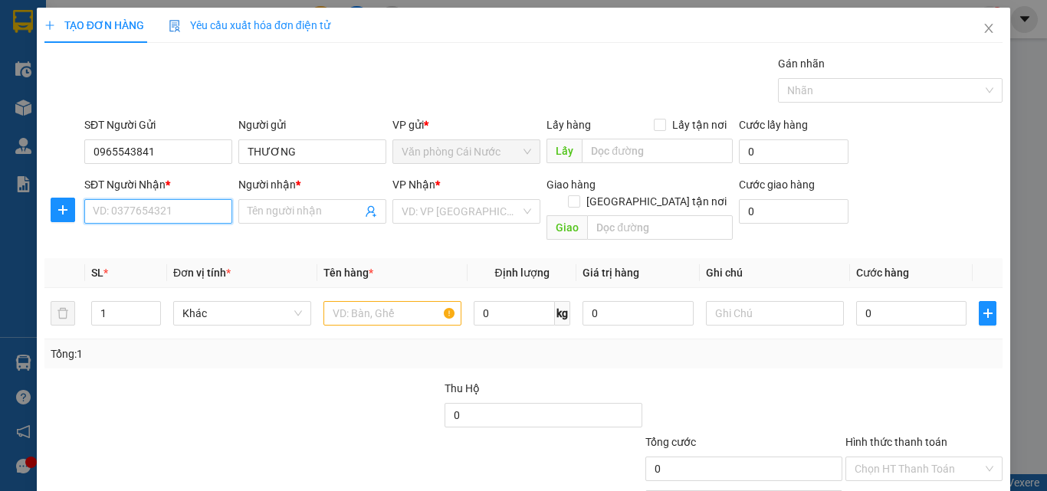
click at [185, 212] on input "SĐT Người Nhận *" at bounding box center [158, 211] width 148 height 25
type input "0965543841"
click at [295, 215] on input "Người nhận *" at bounding box center [304, 211] width 114 height 17
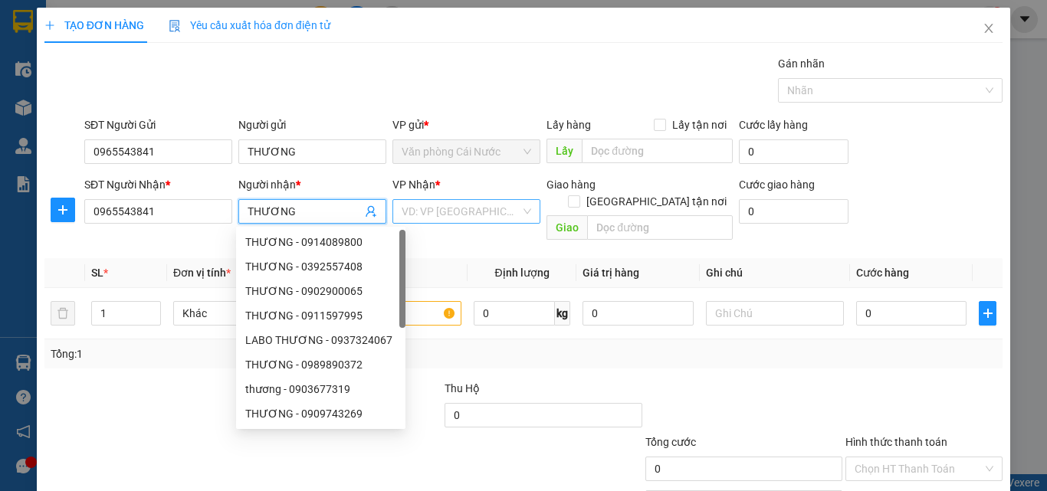
type input "THƯƠNG"
click at [493, 215] on input "search" at bounding box center [461, 211] width 119 height 23
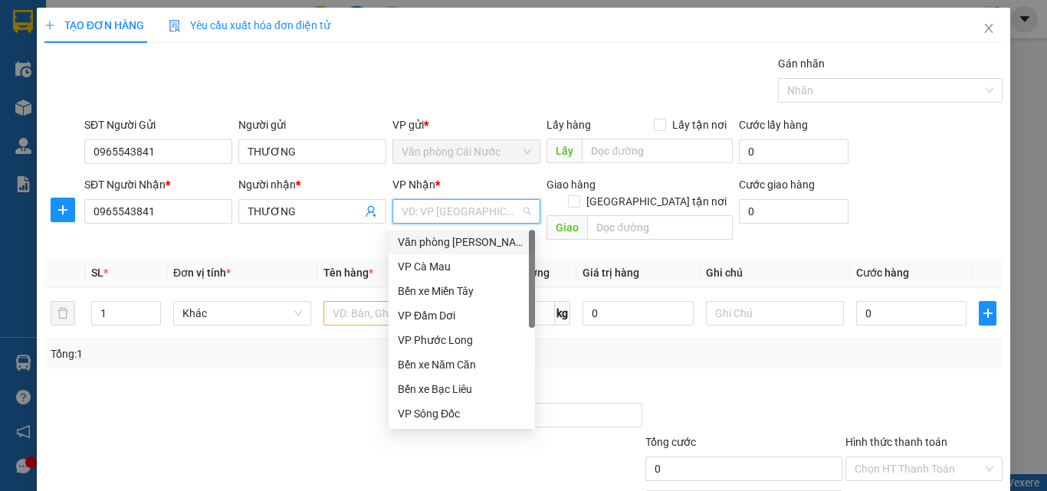
drag, startPoint x: 462, startPoint y: 241, endPoint x: 451, endPoint y: 245, distance: 11.4
click at [461, 241] on div "Văn phòng [PERSON_NAME]" at bounding box center [462, 242] width 128 height 17
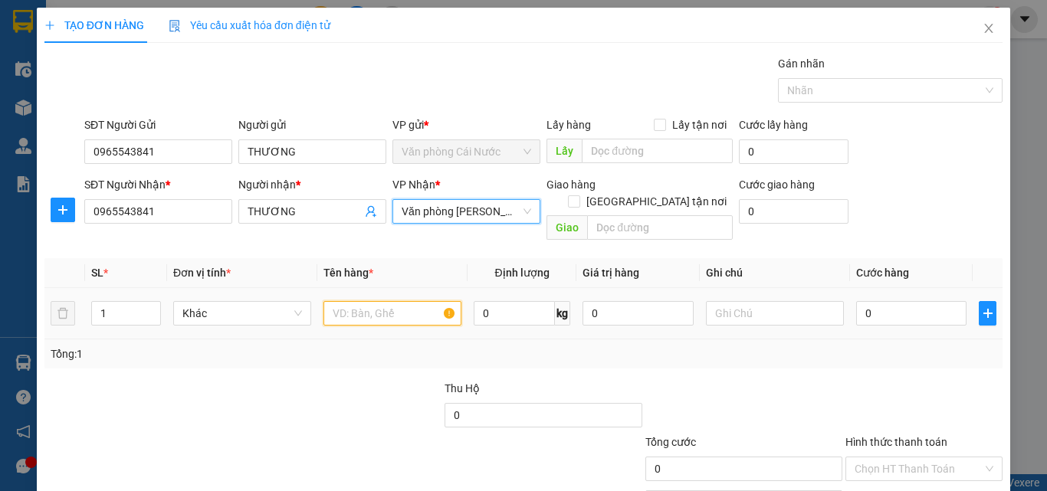
click at [372, 301] on input "text" at bounding box center [392, 313] width 138 height 25
click at [132, 302] on input "1" at bounding box center [126, 313] width 68 height 23
type input "3"
click at [404, 308] on input "text" at bounding box center [392, 313] width 138 height 25
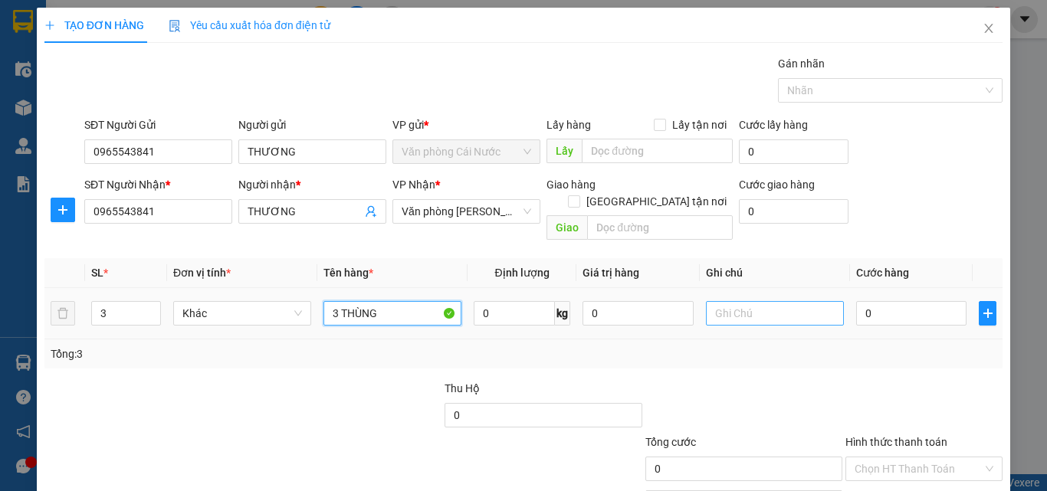
type input "3 THÙNG"
click at [752, 301] on input "text" at bounding box center [775, 313] width 138 height 25
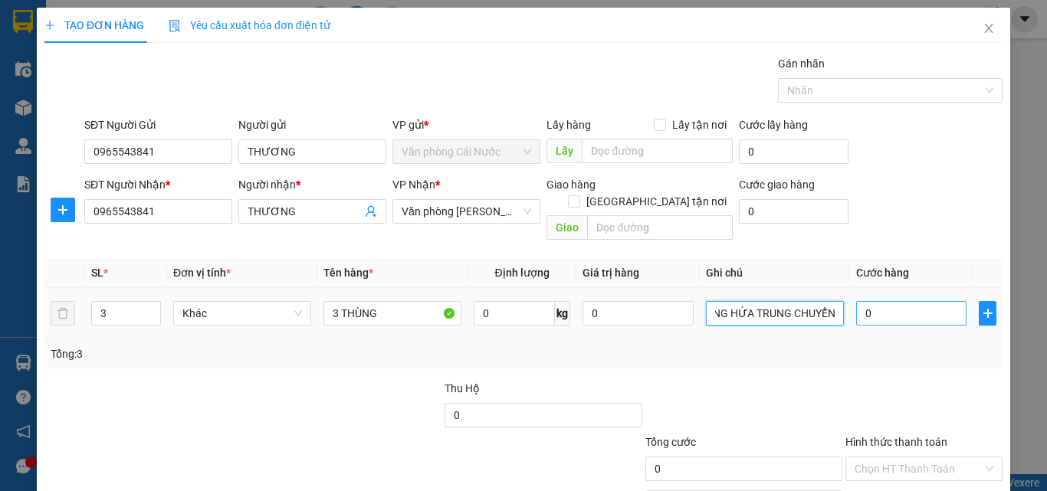
type input "KHÁCH THEO XE KHÔNG HỨA TRUNG CHUYỂN"
click at [890, 301] on input "0" at bounding box center [911, 313] width 110 height 25
type input "1"
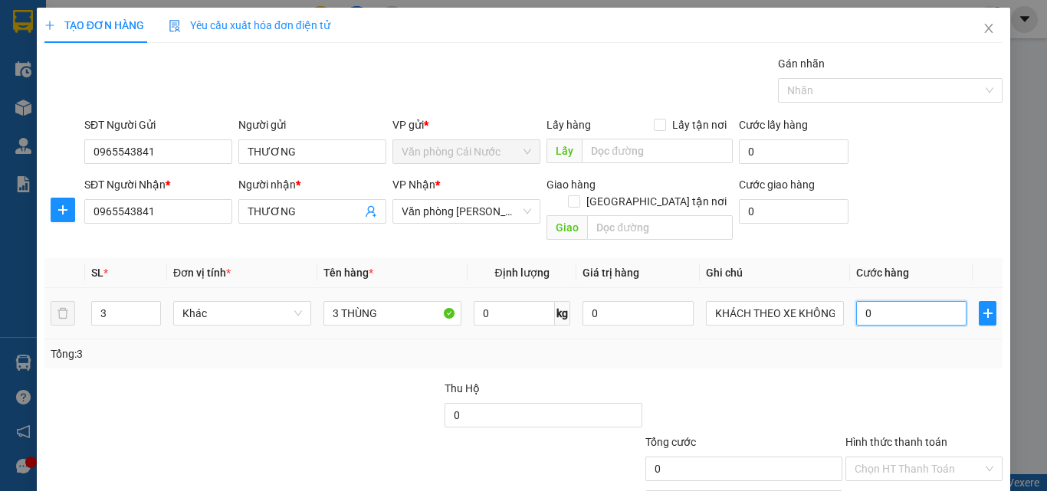
type input "1"
type input "10"
type input "100"
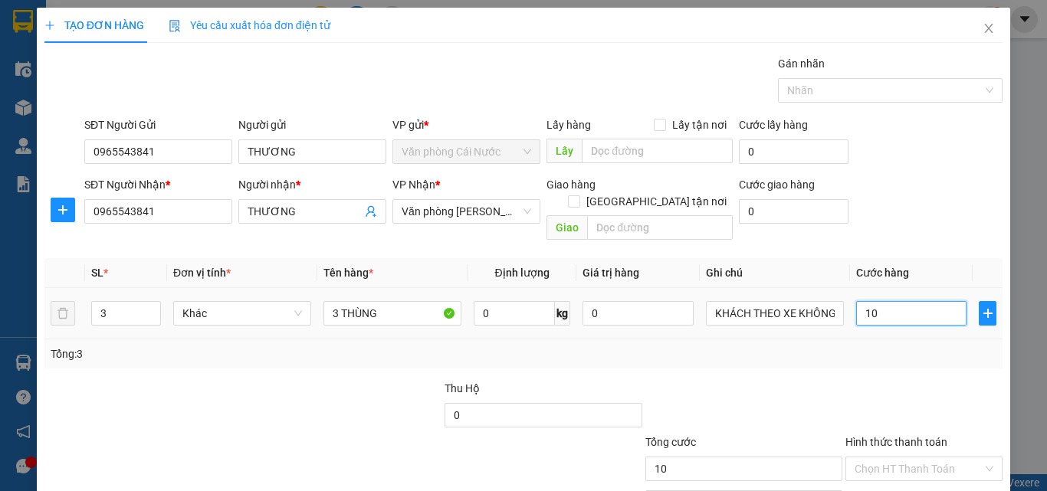
type input "100"
type input "100.000"
click at [881, 346] on div "Tổng: 3" at bounding box center [524, 354] width 946 height 17
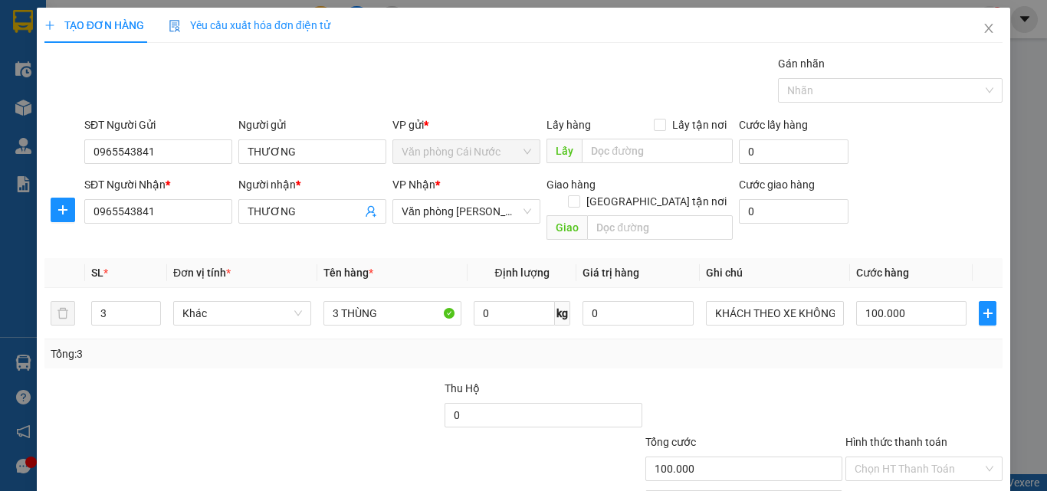
scroll to position [76, 0]
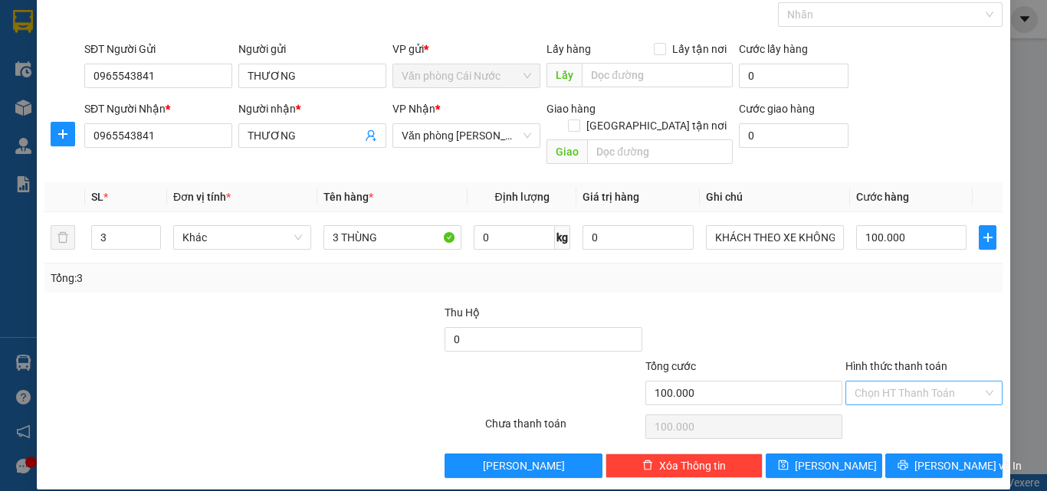
click at [916, 382] on input "Hình thức thanh toán" at bounding box center [918, 393] width 128 height 23
click at [888, 408] on div "Tại văn phòng" at bounding box center [914, 406] width 137 height 17
type input "0"
click at [925, 457] on span "[PERSON_NAME] và In" at bounding box center [967, 465] width 107 height 17
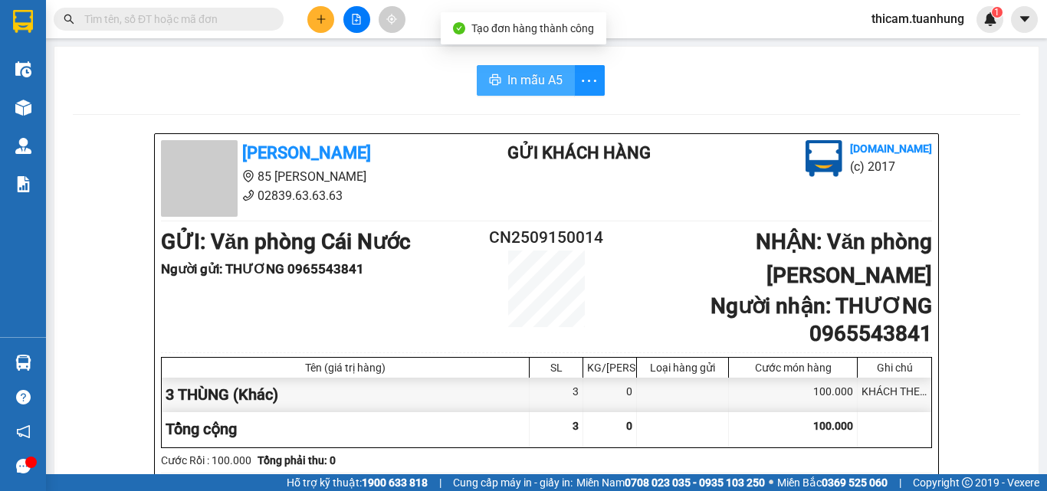
click at [518, 81] on span "In mẫu A5" at bounding box center [534, 79] width 55 height 19
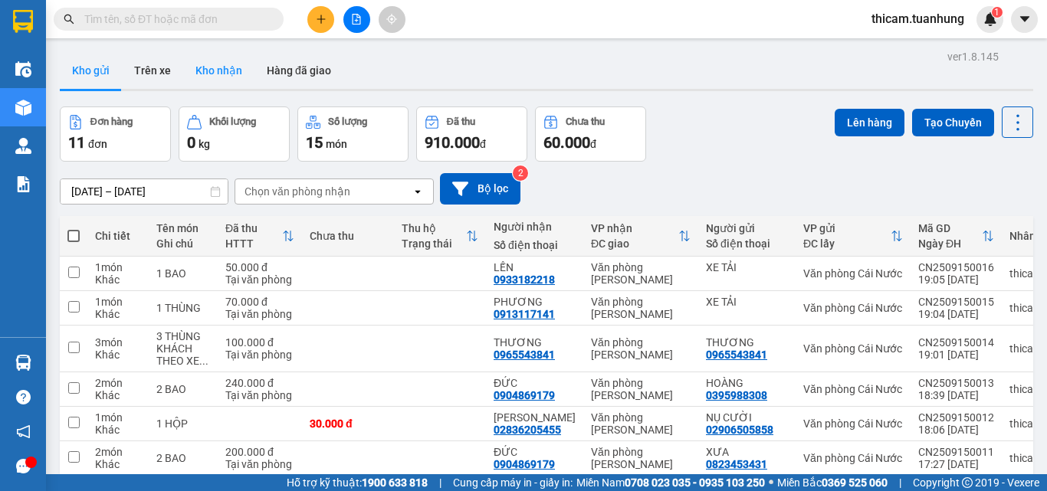
click at [216, 69] on button "Kho nhận" at bounding box center [218, 70] width 71 height 37
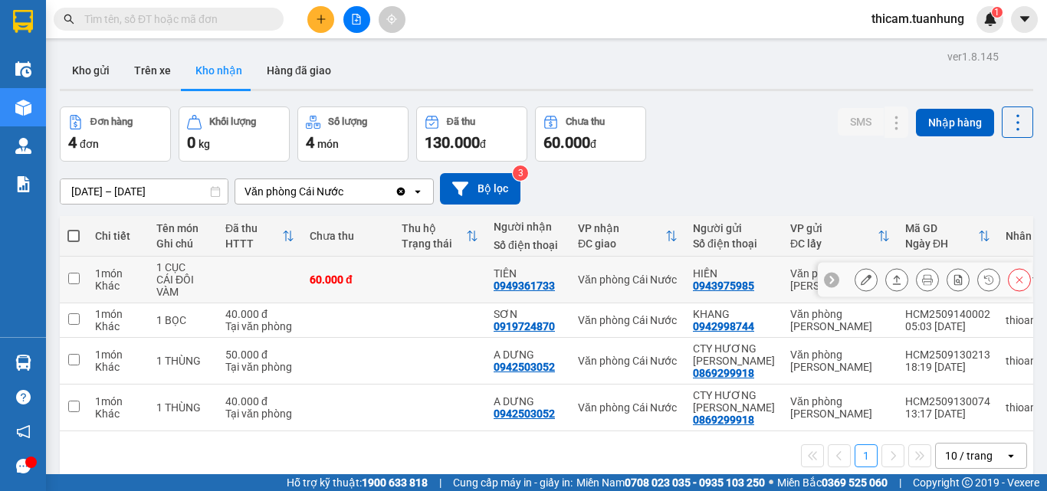
click at [893, 280] on icon at bounding box center [897, 279] width 8 height 9
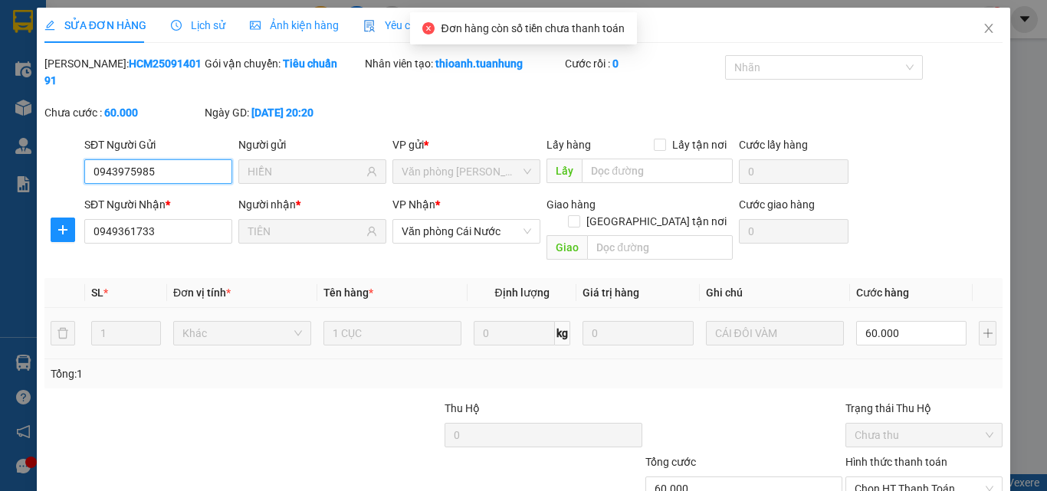
scroll to position [79, 0]
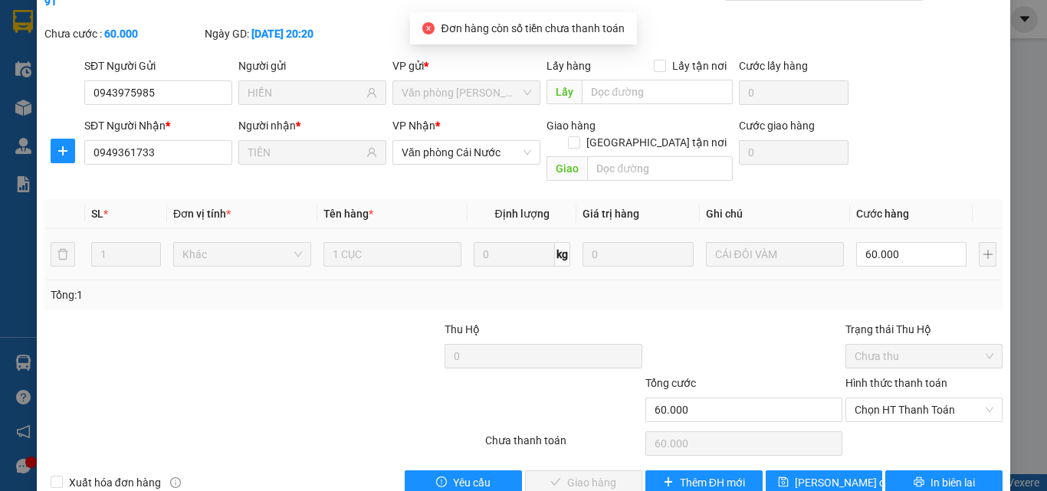
click at [887, 375] on div "Hình thức thanh toán" at bounding box center [923, 386] width 157 height 23
click at [887, 398] on span "Chọn HT Thanh Toán" at bounding box center [923, 409] width 139 height 23
click at [879, 400] on div "Tại văn phòng" at bounding box center [914, 406] width 137 height 17
type input "0"
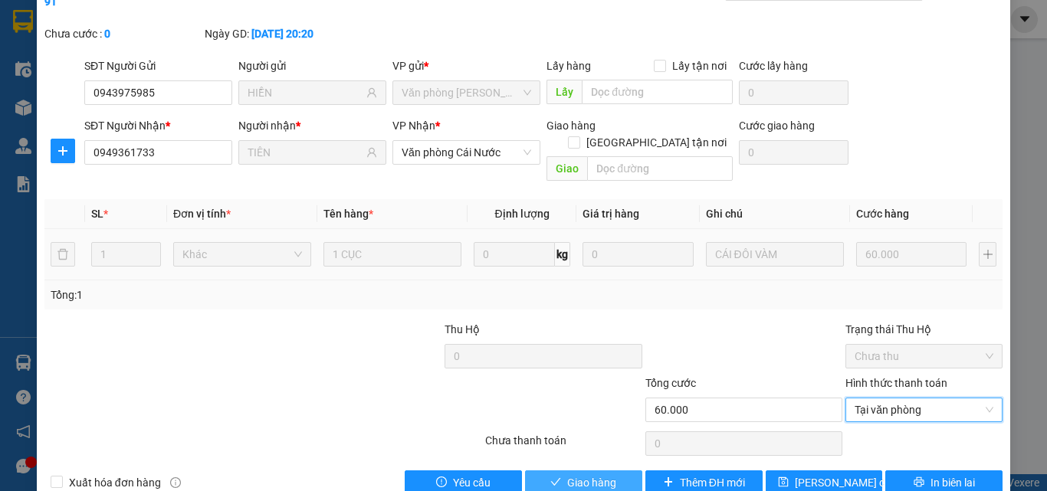
click at [608, 464] on span "Giao hàng" at bounding box center [591, 482] width 49 height 17
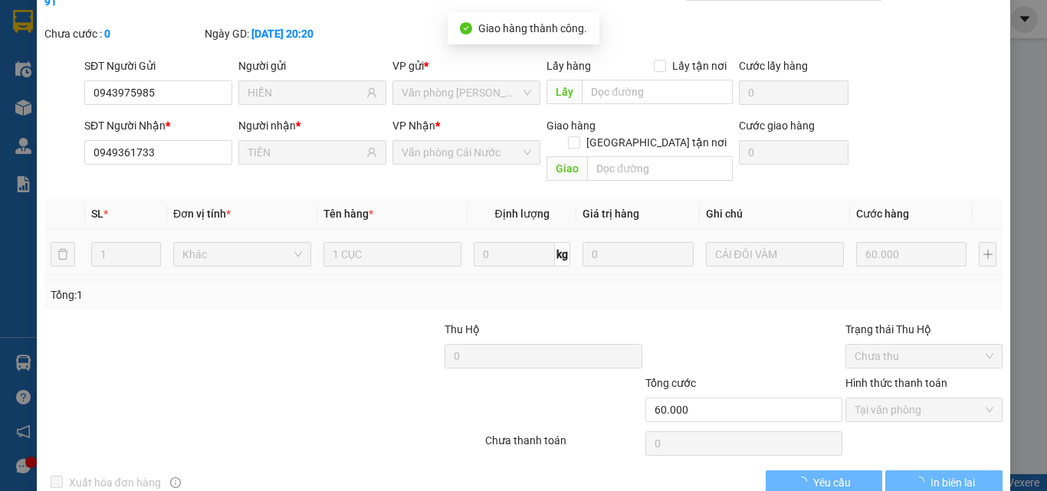
scroll to position [2, 0]
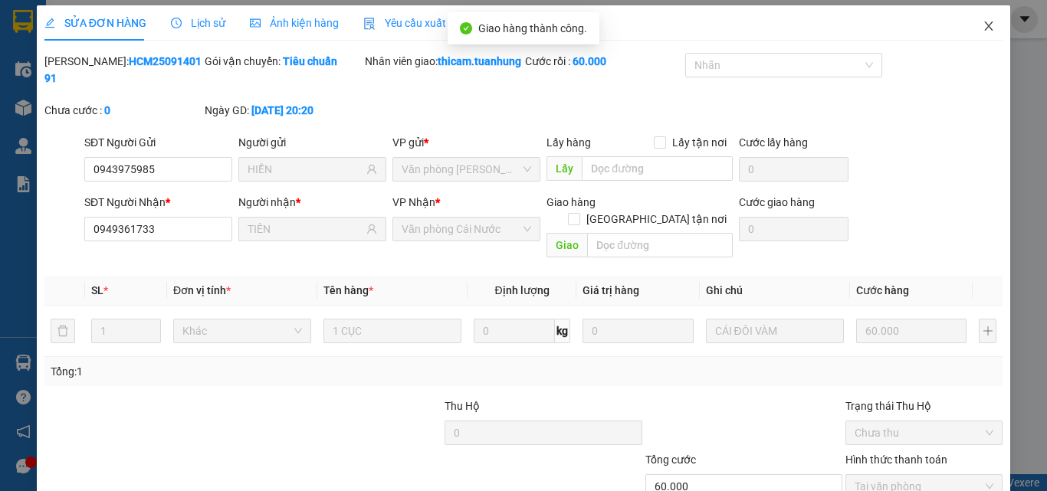
click at [982, 30] on icon "close" at bounding box center [988, 26] width 12 height 12
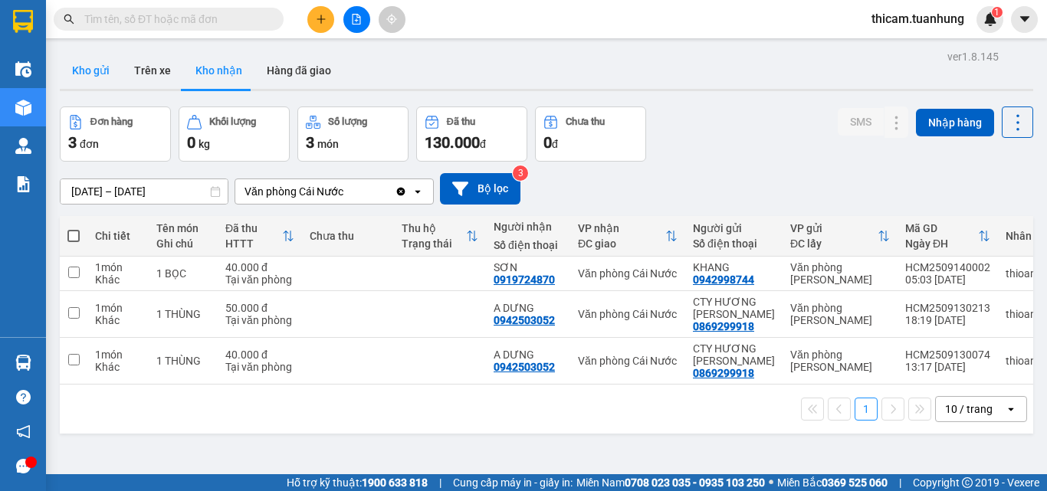
click at [87, 70] on button "Kho gửi" at bounding box center [91, 70] width 62 height 37
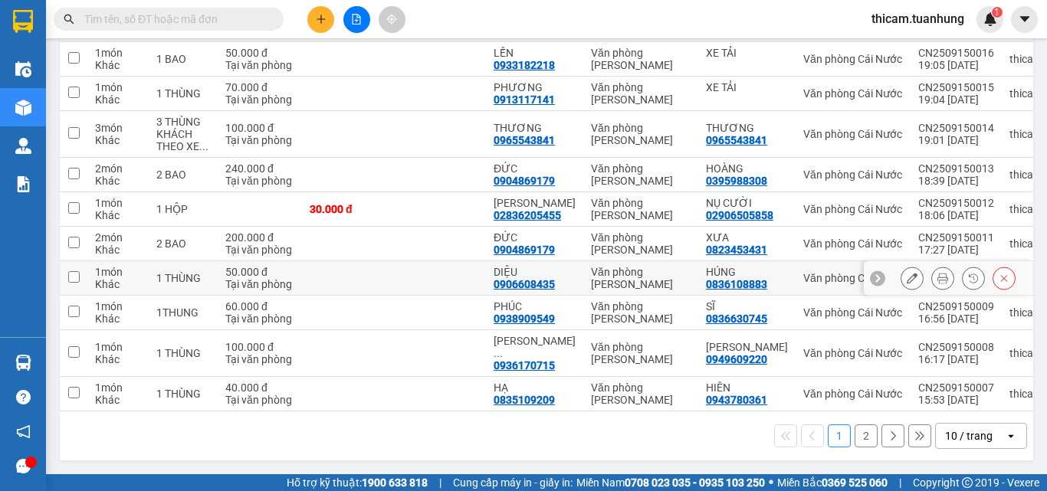
scroll to position [144, 0]
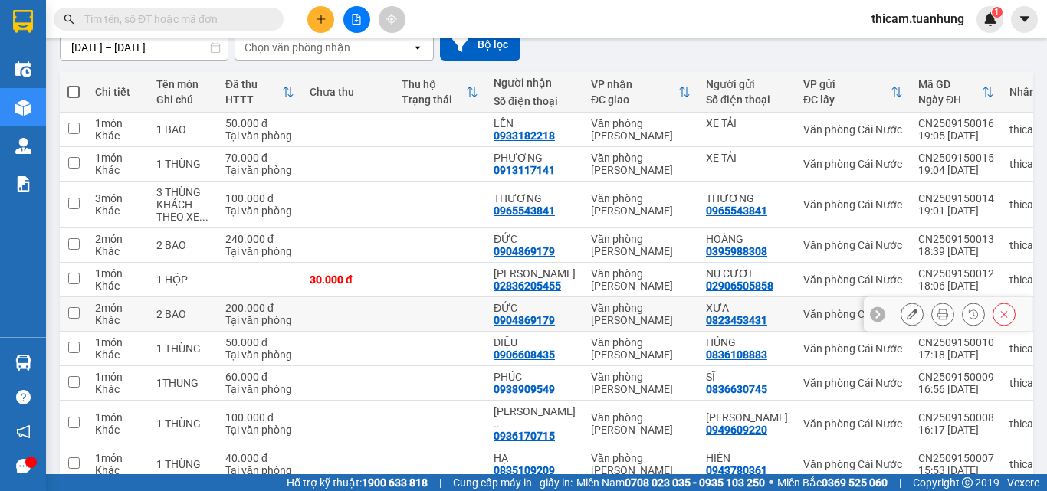
click at [73, 308] on input "checkbox" at bounding box center [73, 312] width 11 height 11
checkbox input "true"
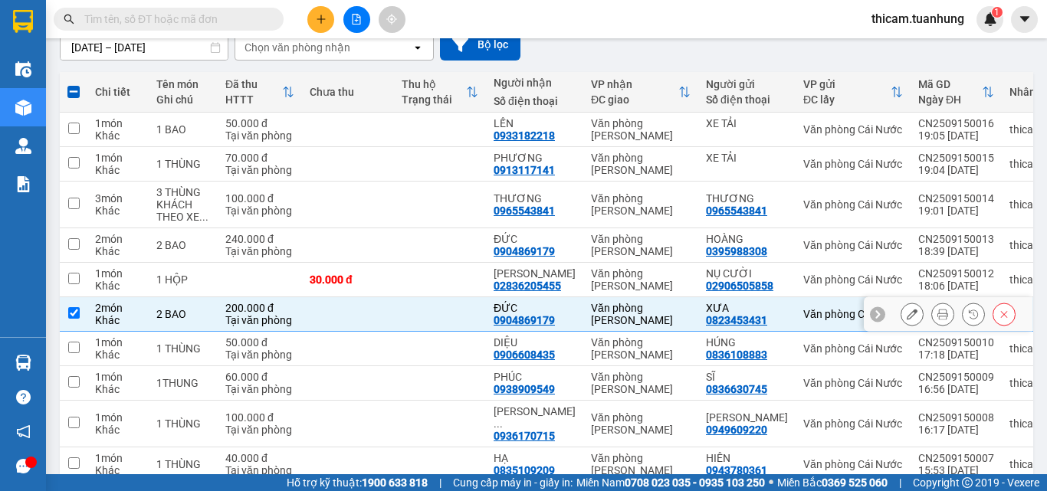
scroll to position [221, 0]
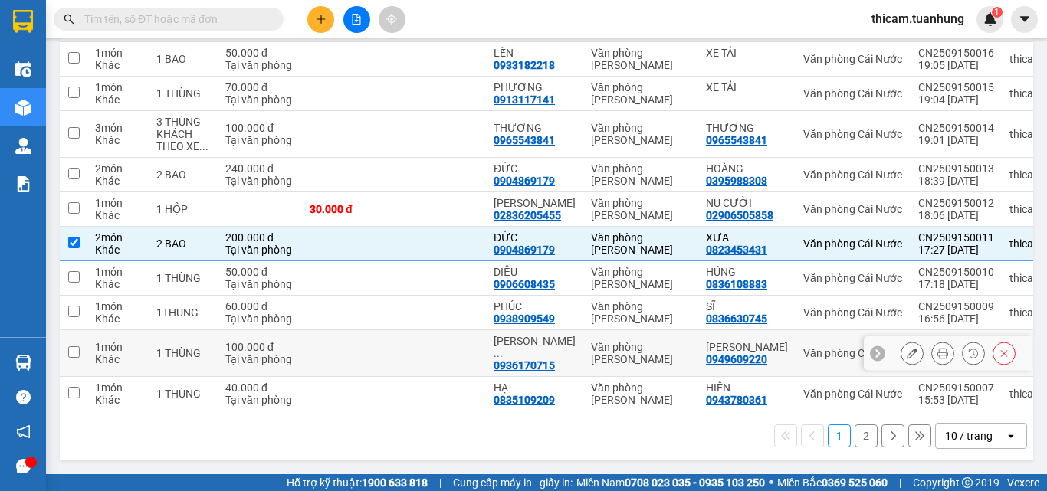
click at [80, 343] on td at bounding box center [74, 353] width 28 height 47
checkbox input "true"
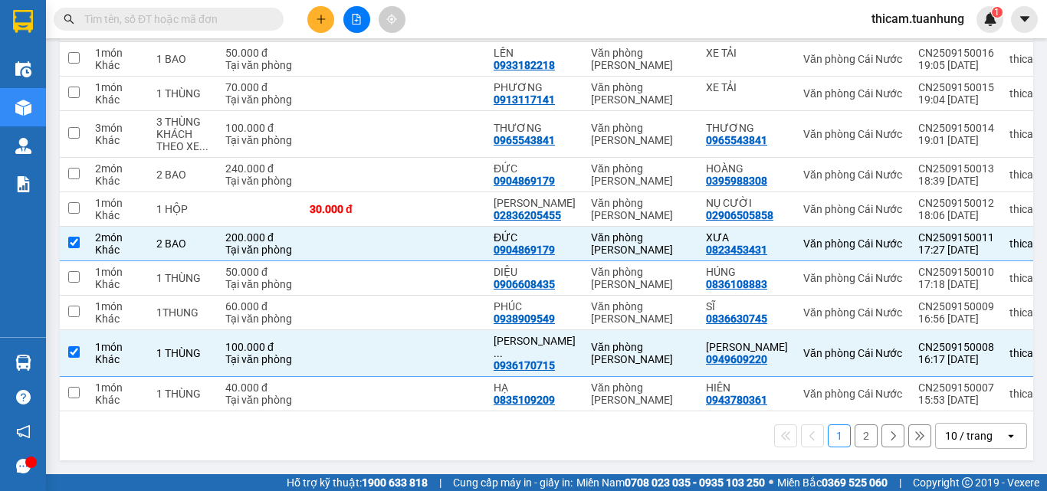
scroll to position [0, 0]
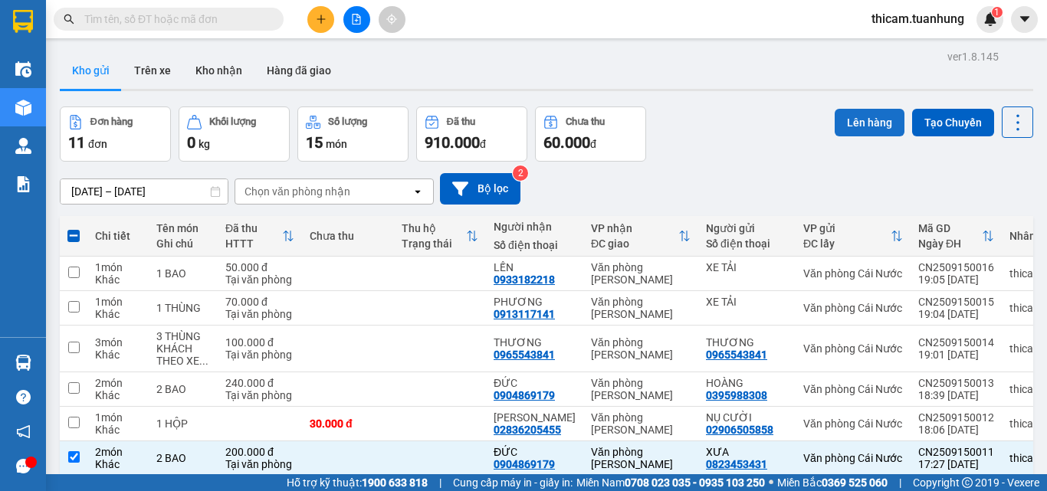
click at [851, 120] on button "Lên hàng" at bounding box center [869, 123] width 70 height 28
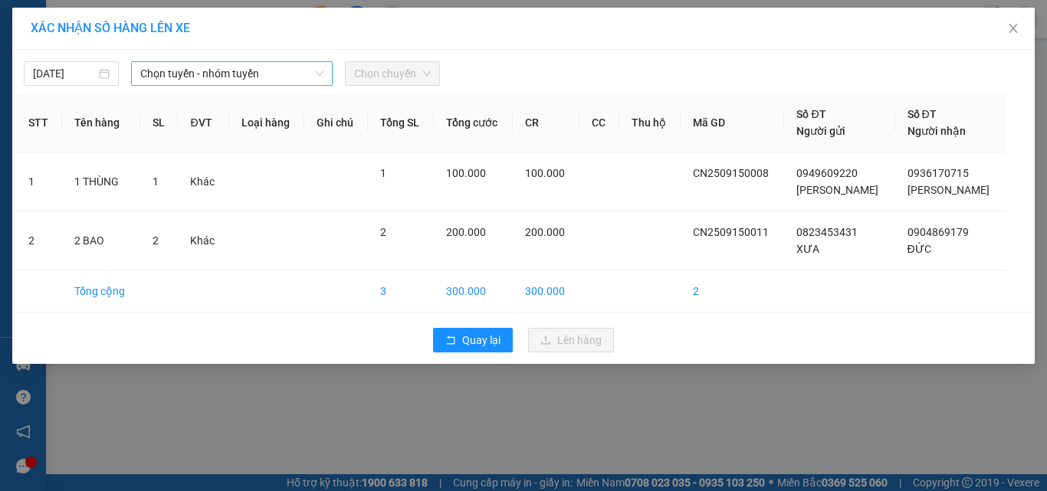
click at [273, 74] on span "Chọn tuyến - nhóm tuyến" at bounding box center [231, 73] width 183 height 23
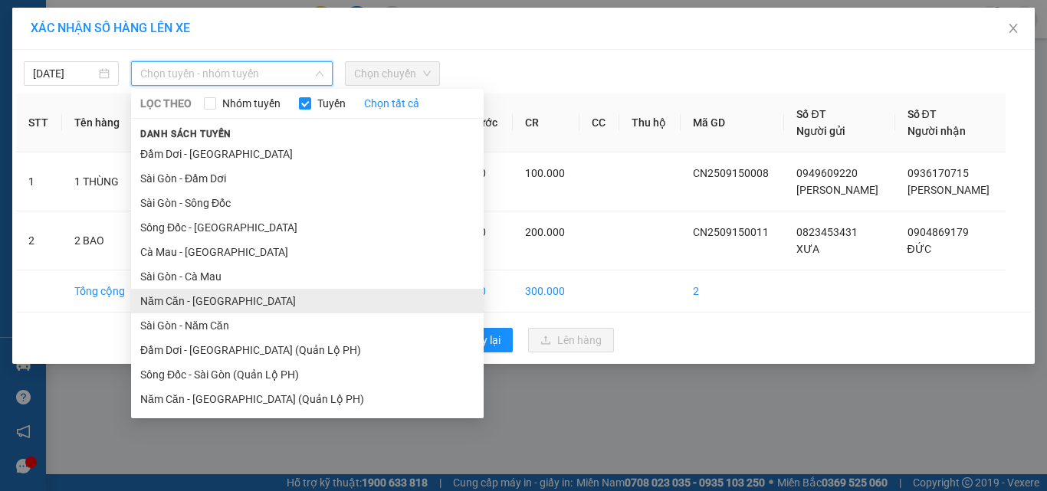
click at [209, 310] on li "Năm Căn - Sài Gòn" at bounding box center [307, 301] width 352 height 25
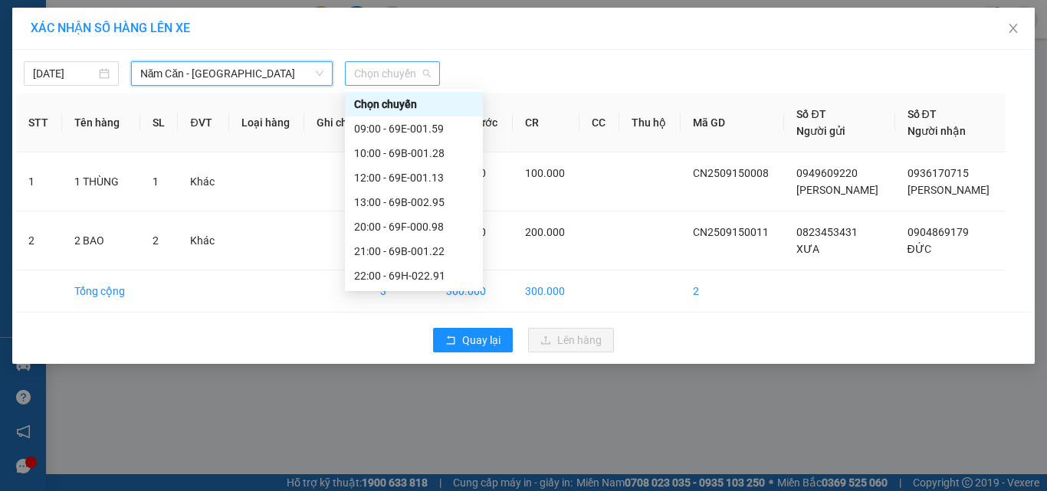
click at [402, 73] on span "Chọn chuyến" at bounding box center [392, 73] width 77 height 23
click at [405, 225] on div "20:00 - 69F-000.98" at bounding box center [414, 226] width 120 height 17
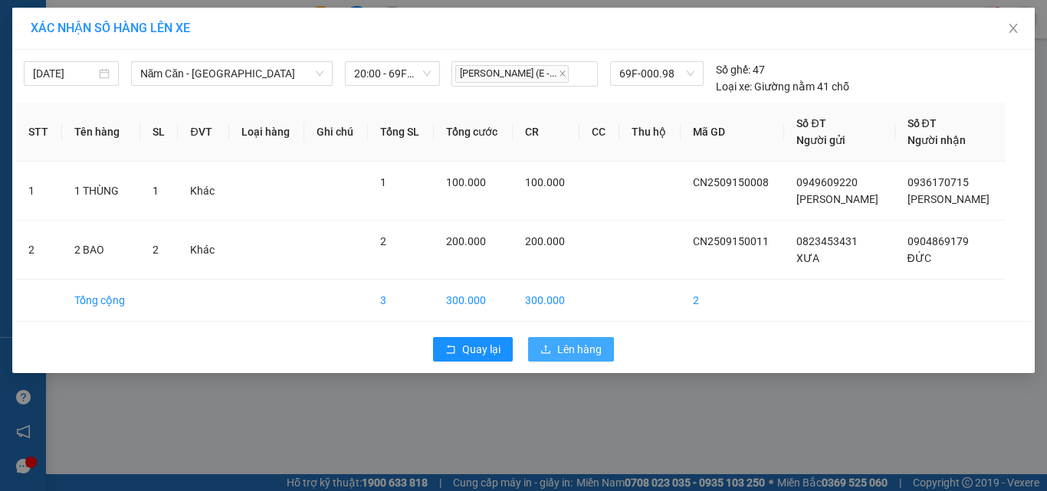
click at [562, 346] on span "Lên hàng" at bounding box center [579, 349] width 44 height 17
